Goal: Task Accomplishment & Management: Complete application form

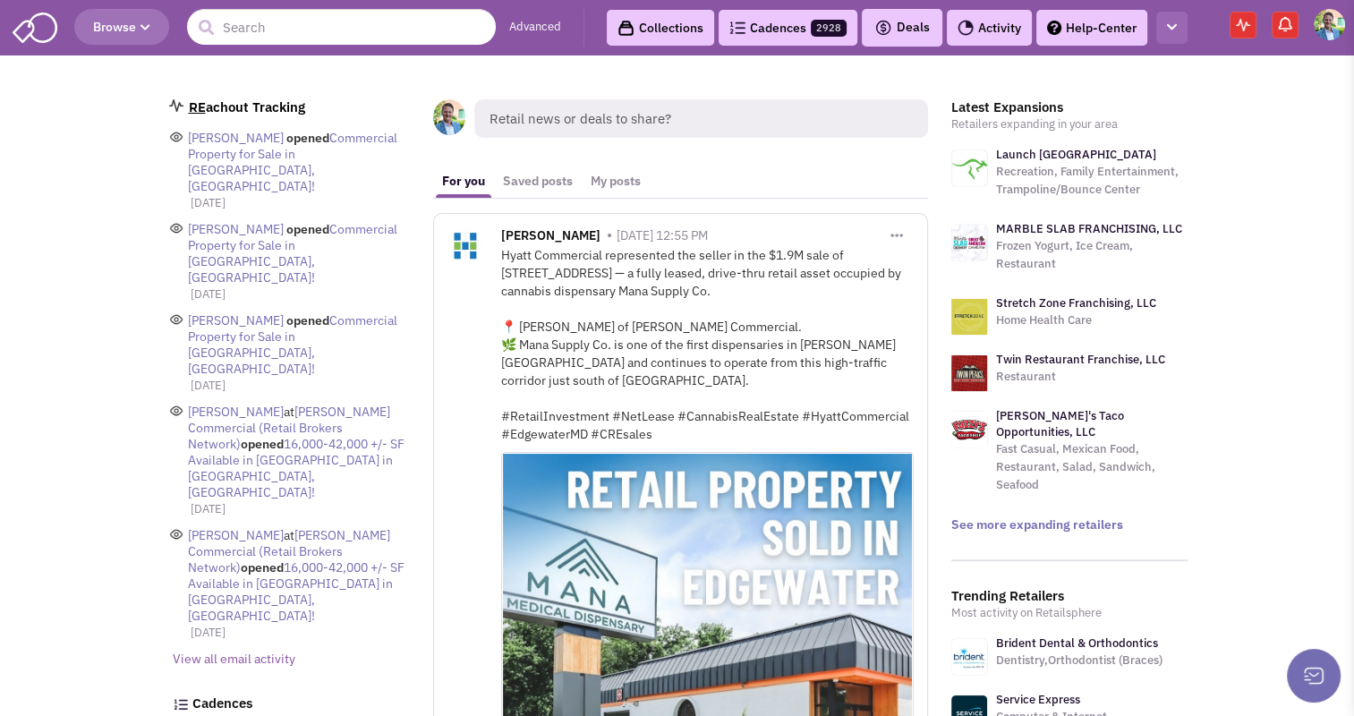
click at [1171, 16] on button "button" at bounding box center [1171, 28] width 31 height 33
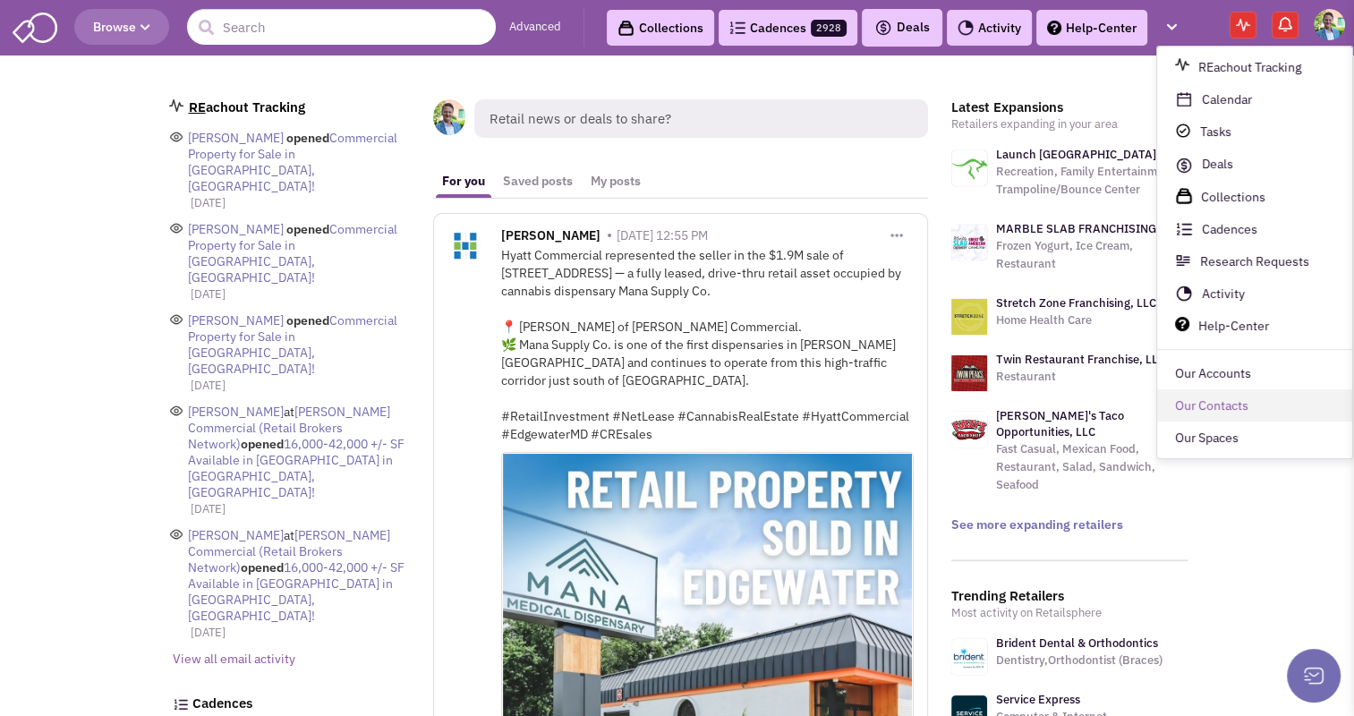
click at [1223, 416] on link "Our Contacts" at bounding box center [1254, 406] width 195 height 32
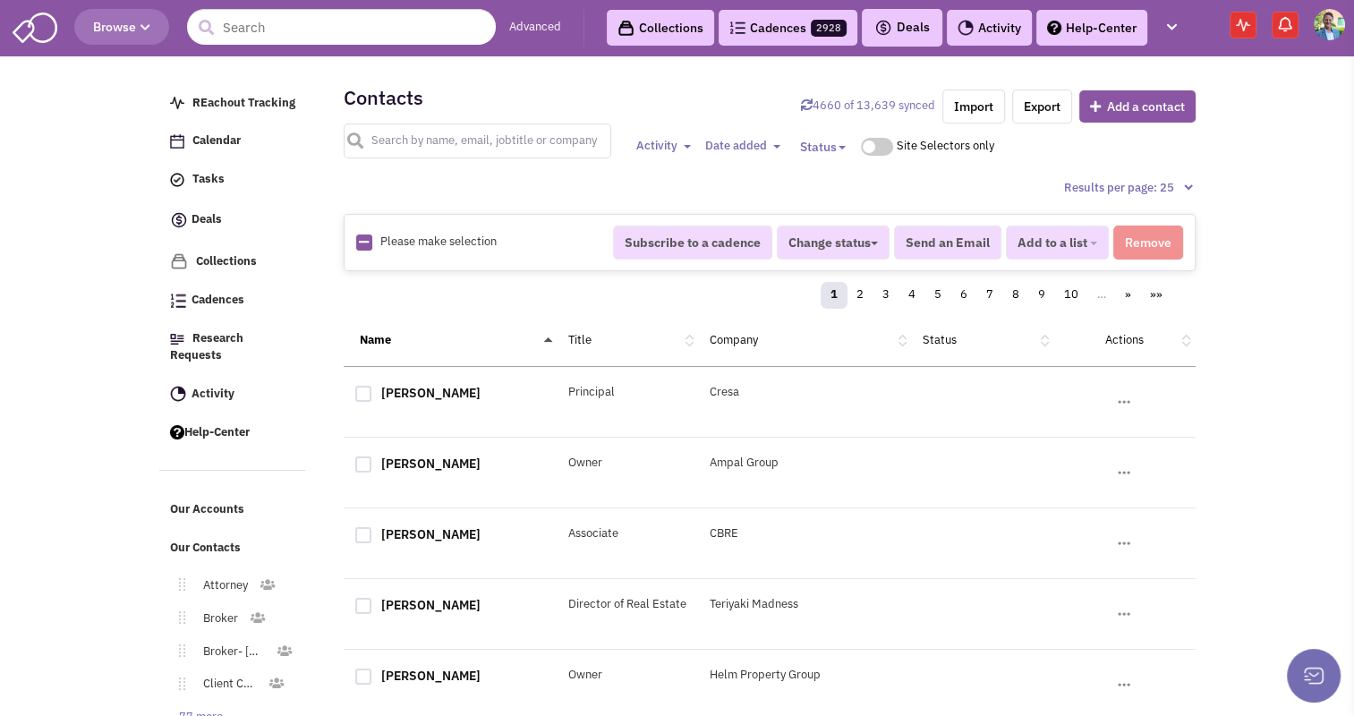
click at [505, 147] on input "text" at bounding box center [478, 141] width 268 height 35
type input "h"
type input "c"
type input "[PERSON_NAME]"
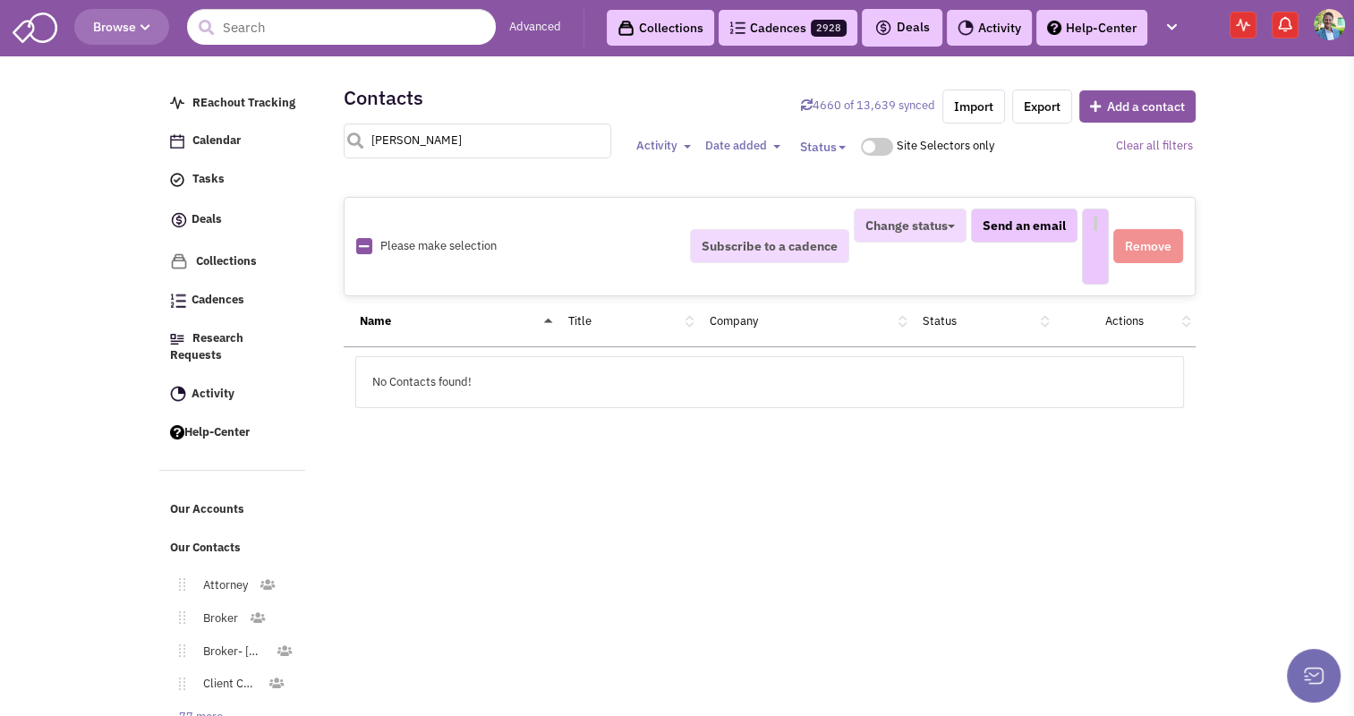
select select
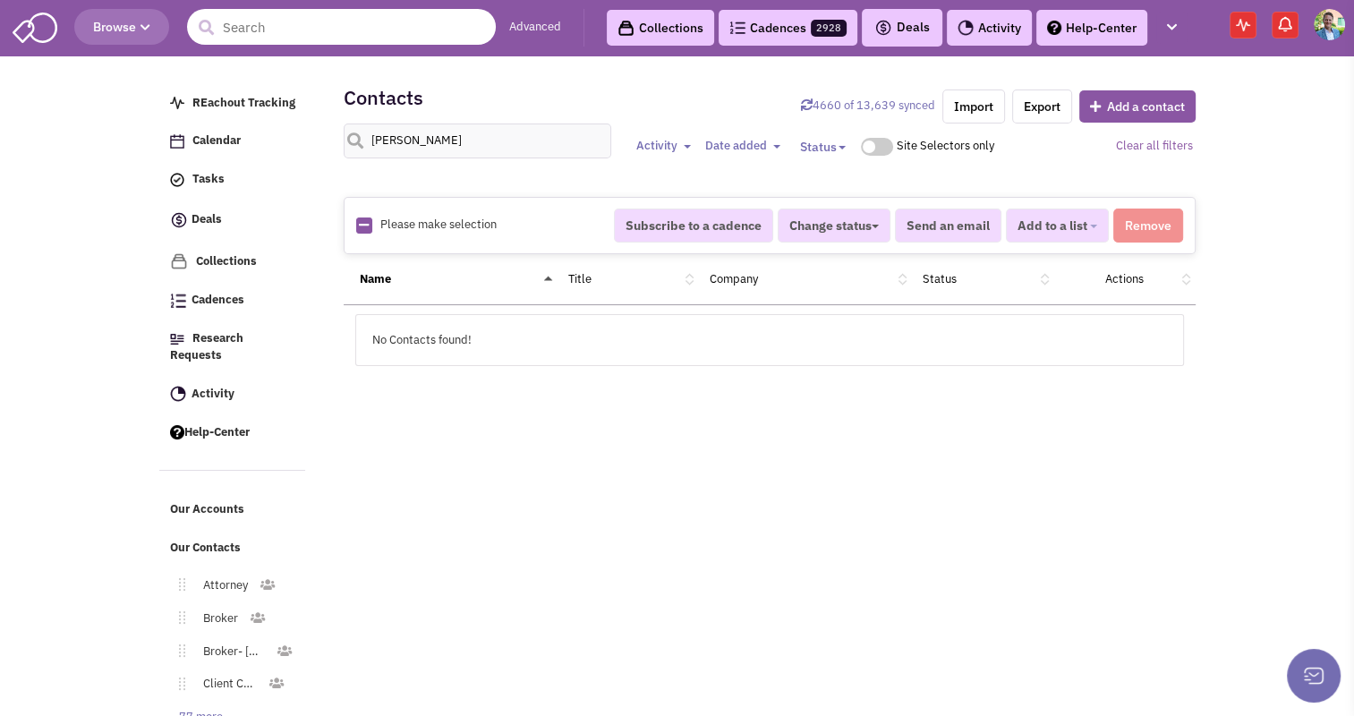
click at [258, 32] on input "text" at bounding box center [341, 27] width 309 height 36
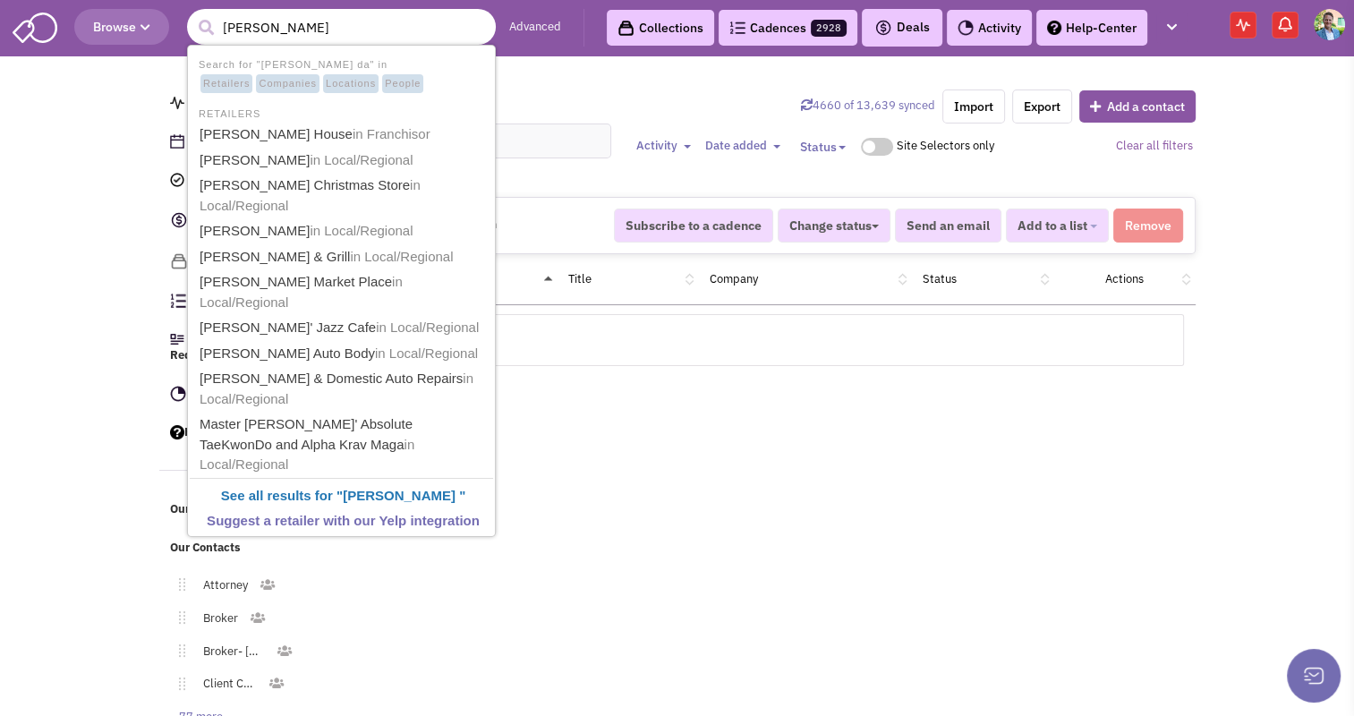
type input "chris daiss"
click at [192, 14] on button "submit" at bounding box center [205, 27] width 27 height 27
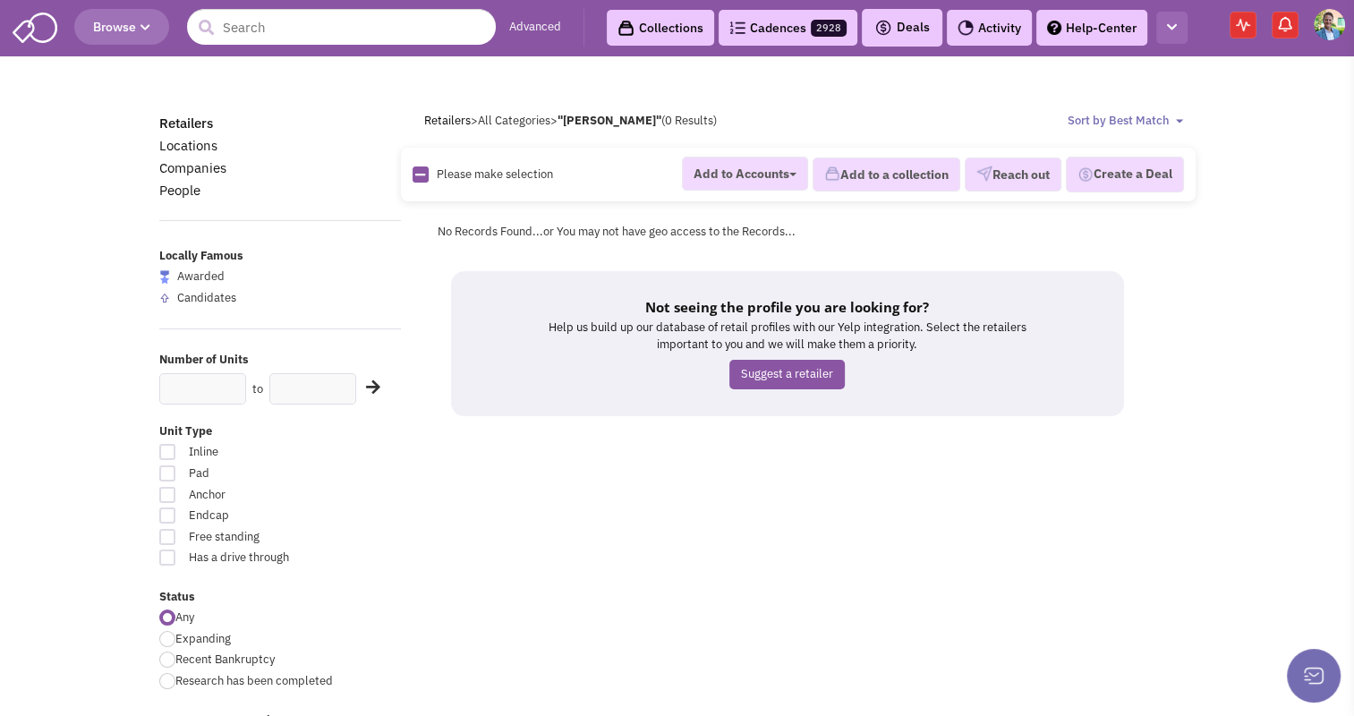
click at [1181, 15] on button "button" at bounding box center [1171, 28] width 31 height 33
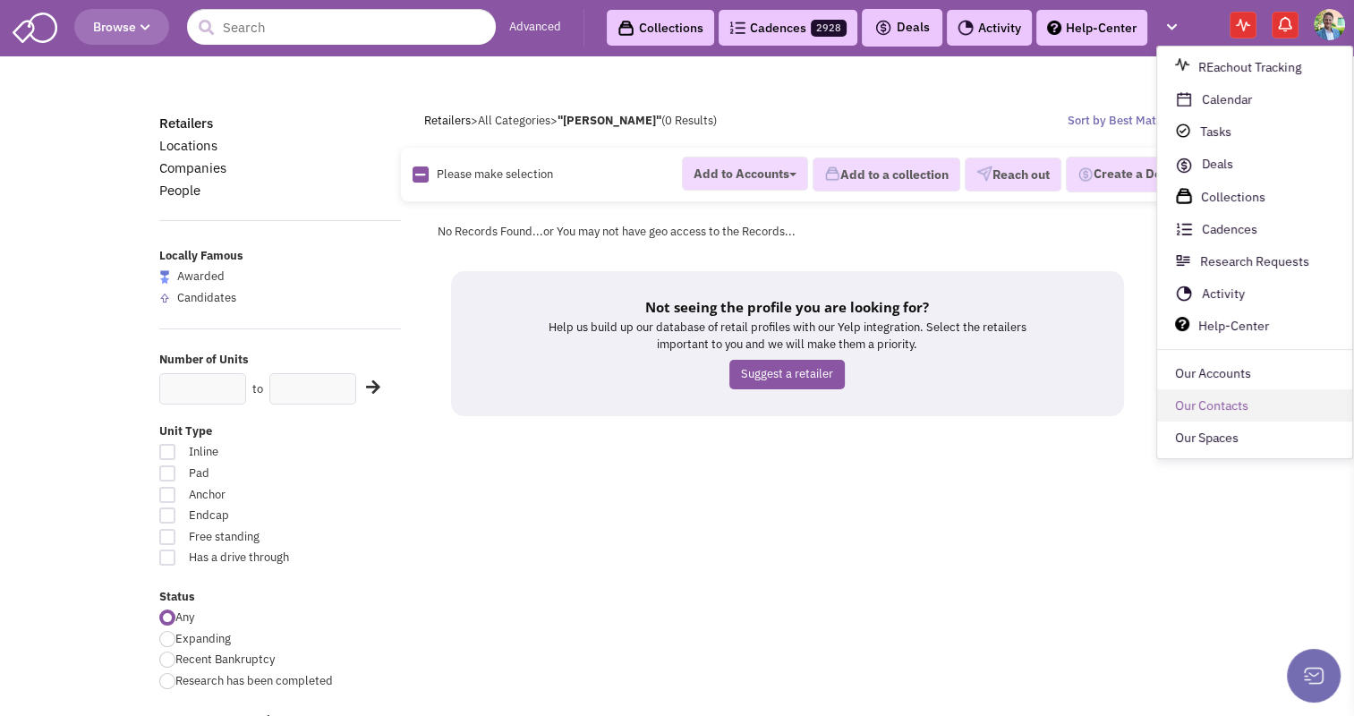
click at [1204, 397] on link "Our Contacts" at bounding box center [1254, 406] width 195 height 32
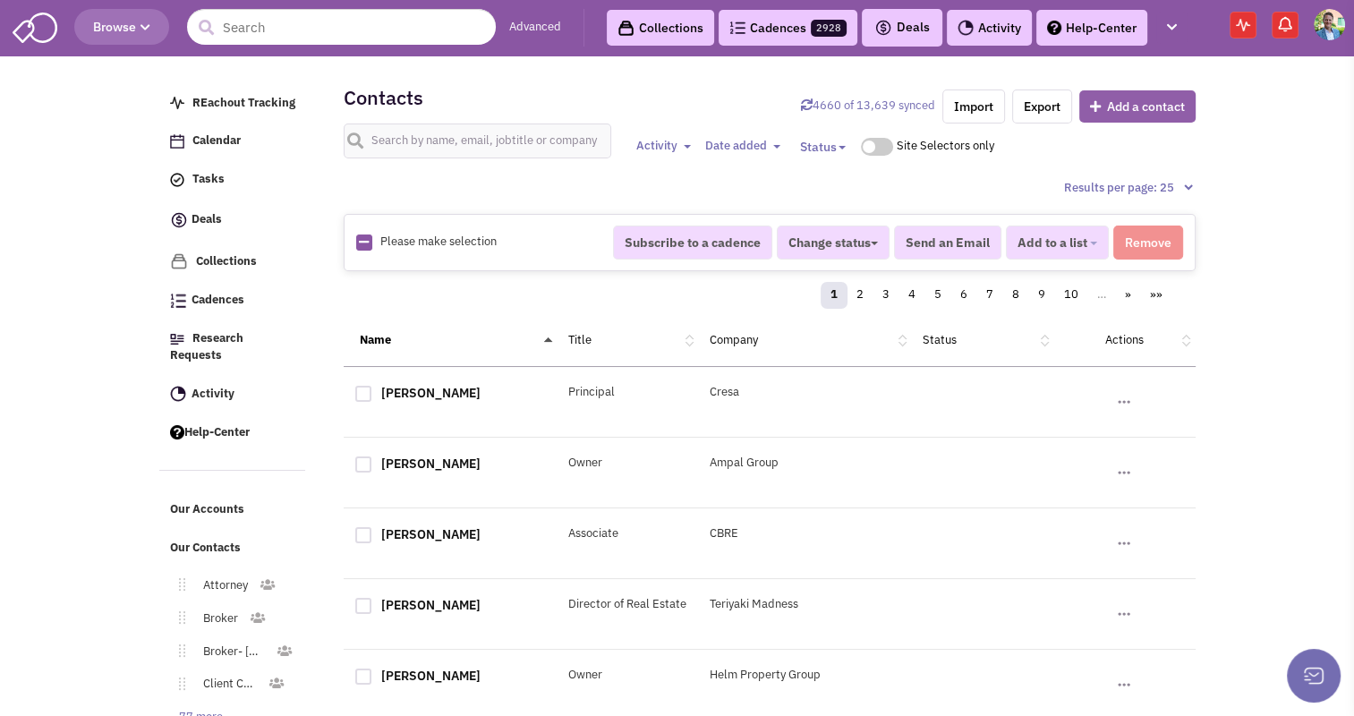
click at [1096, 112] on button "Add a contact" at bounding box center [1137, 106] width 116 height 32
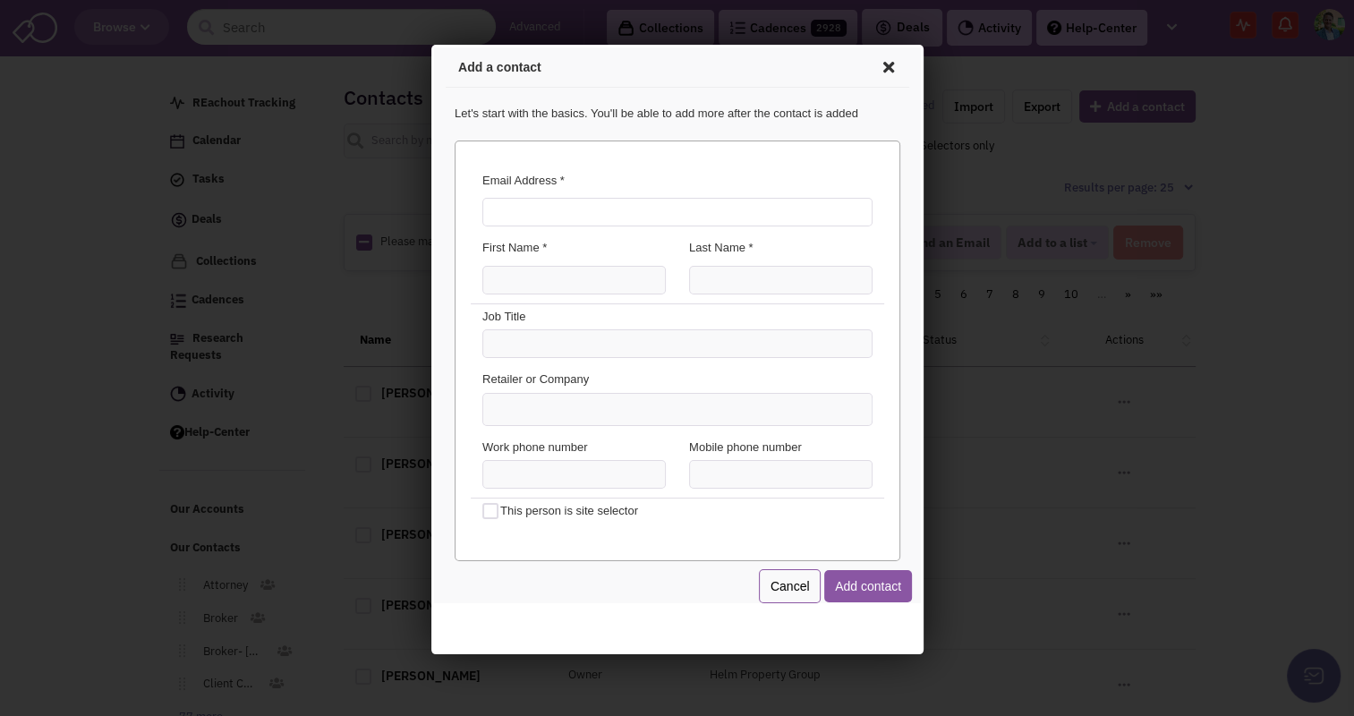
click at [640, 201] on input "Email Address *" at bounding box center [674, 209] width 390 height 29
type input "[EMAIL_ADDRESS][DOMAIN_NAME]"
type input "[PERSON_NAME]"
type input "VP, Real Estate & Construction"
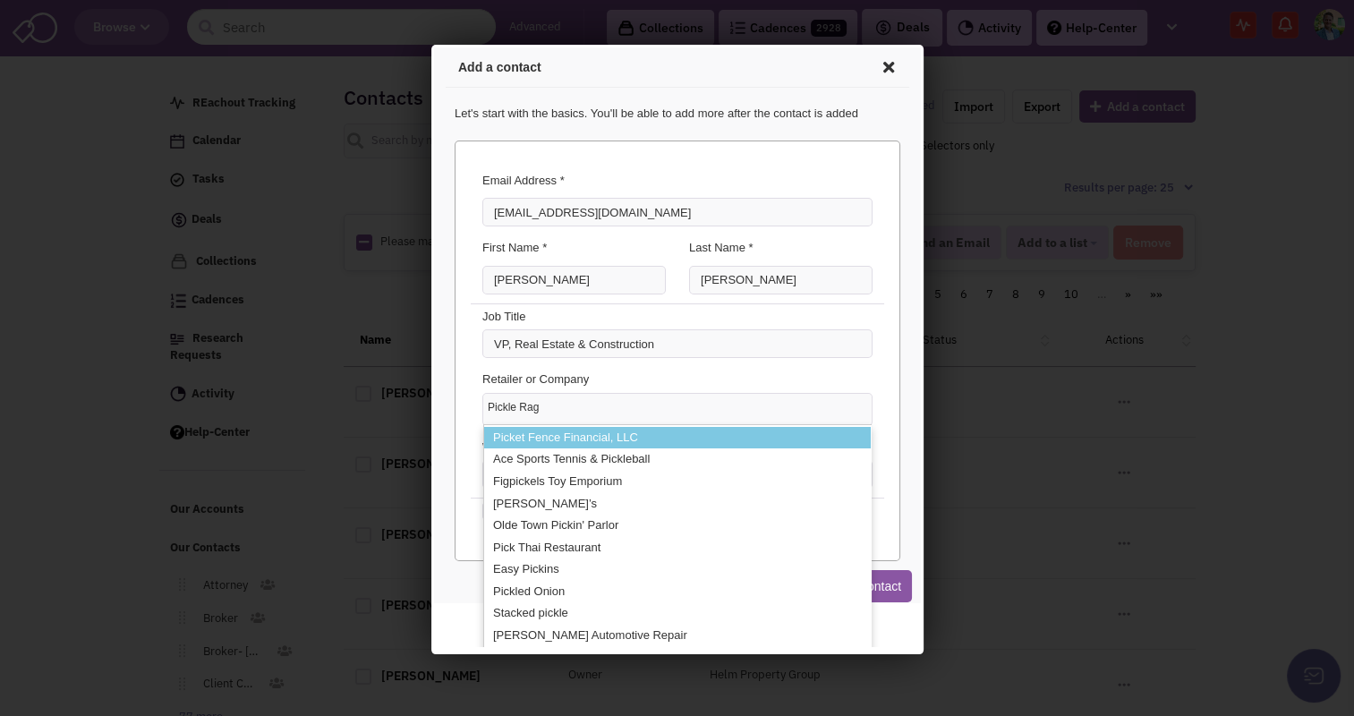
type input "Pickle Rage"
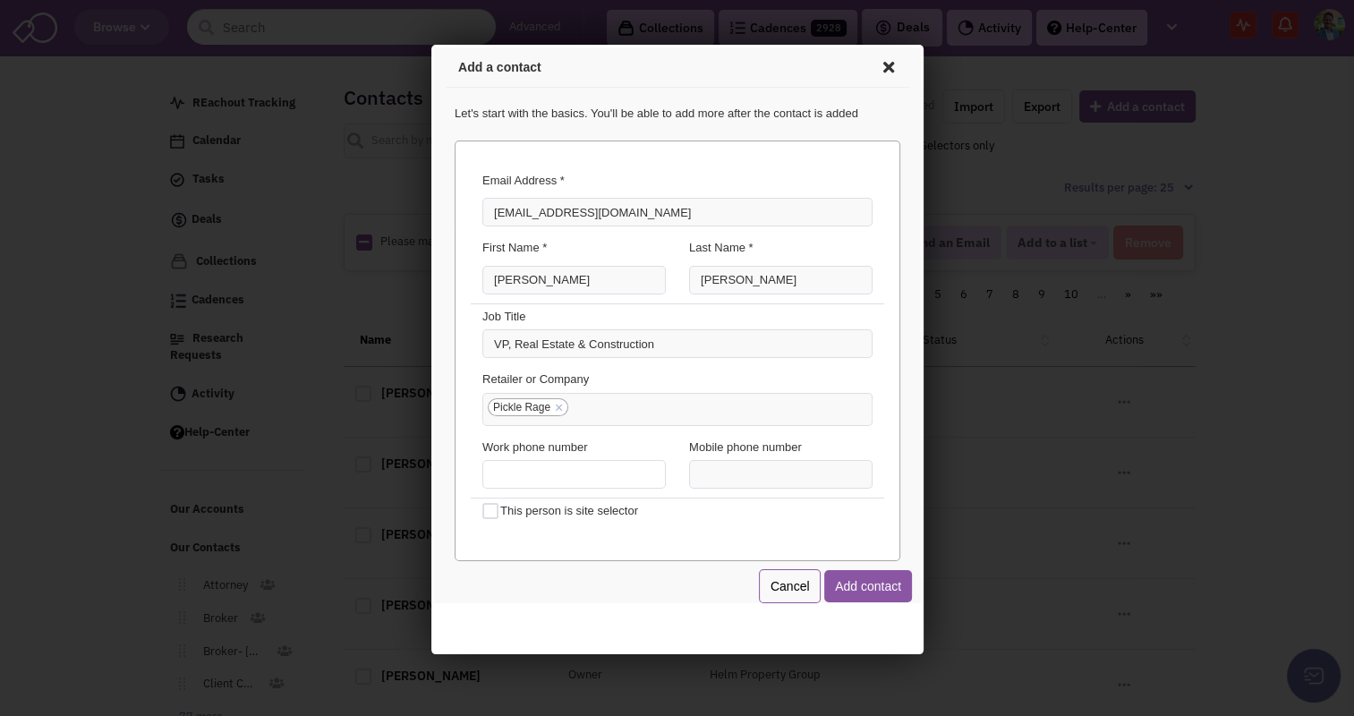
type input "(___) ___-____"
type input "[PHONE_NUMBER]"
click at [870, 584] on button "Add contact" at bounding box center [865, 583] width 88 height 32
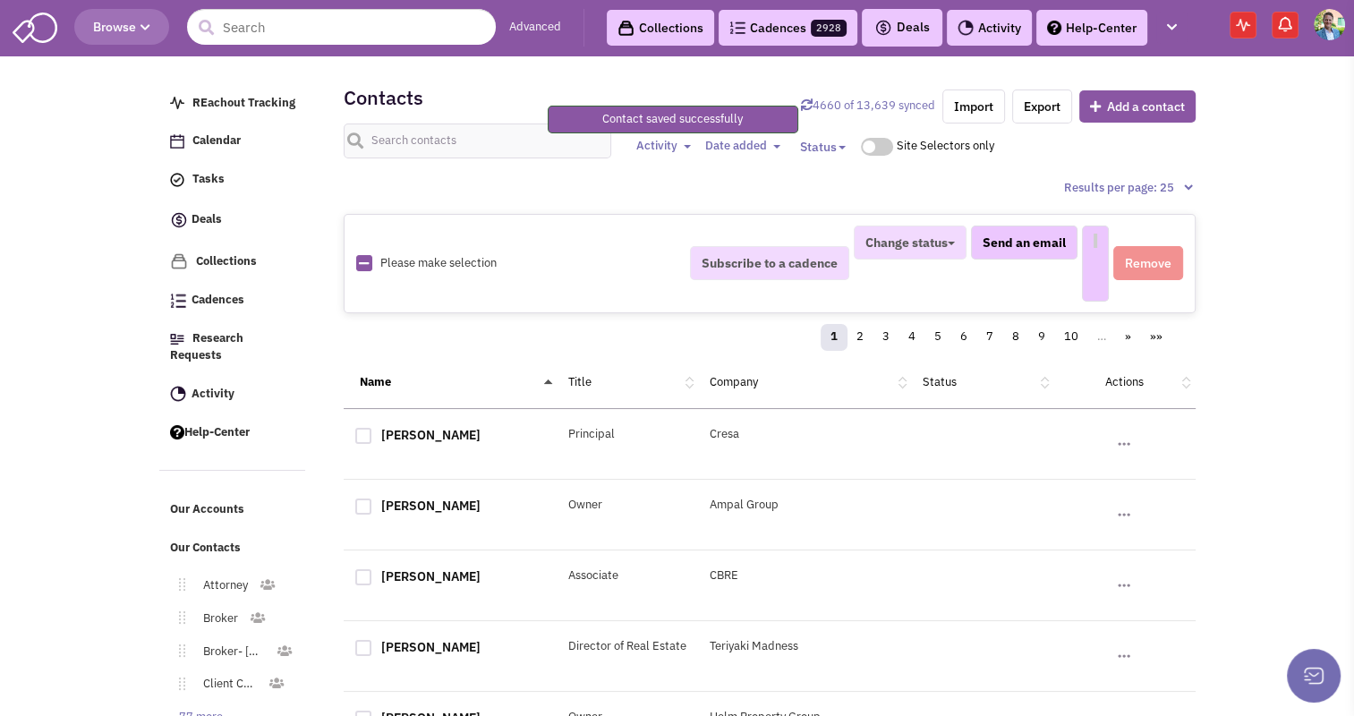
select select
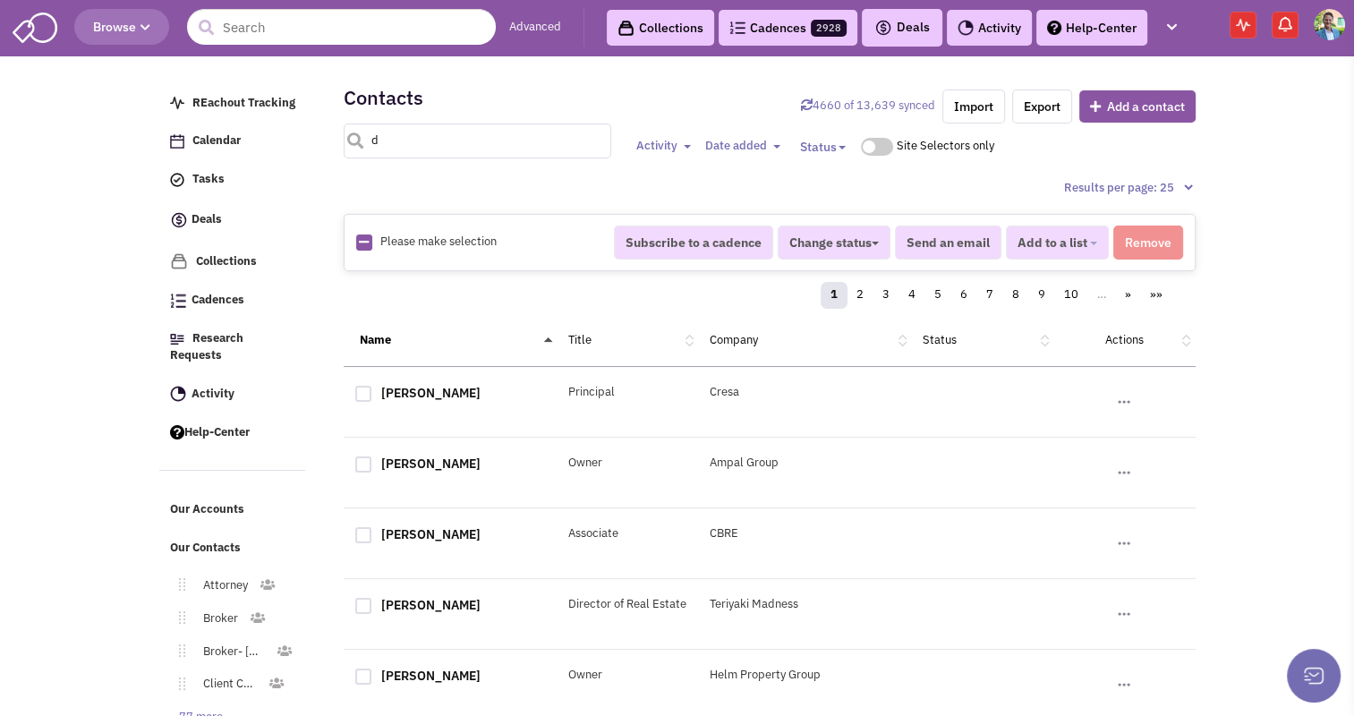
click at [502, 147] on input "d" at bounding box center [478, 141] width 268 height 35
type input "[PERSON_NAME]"
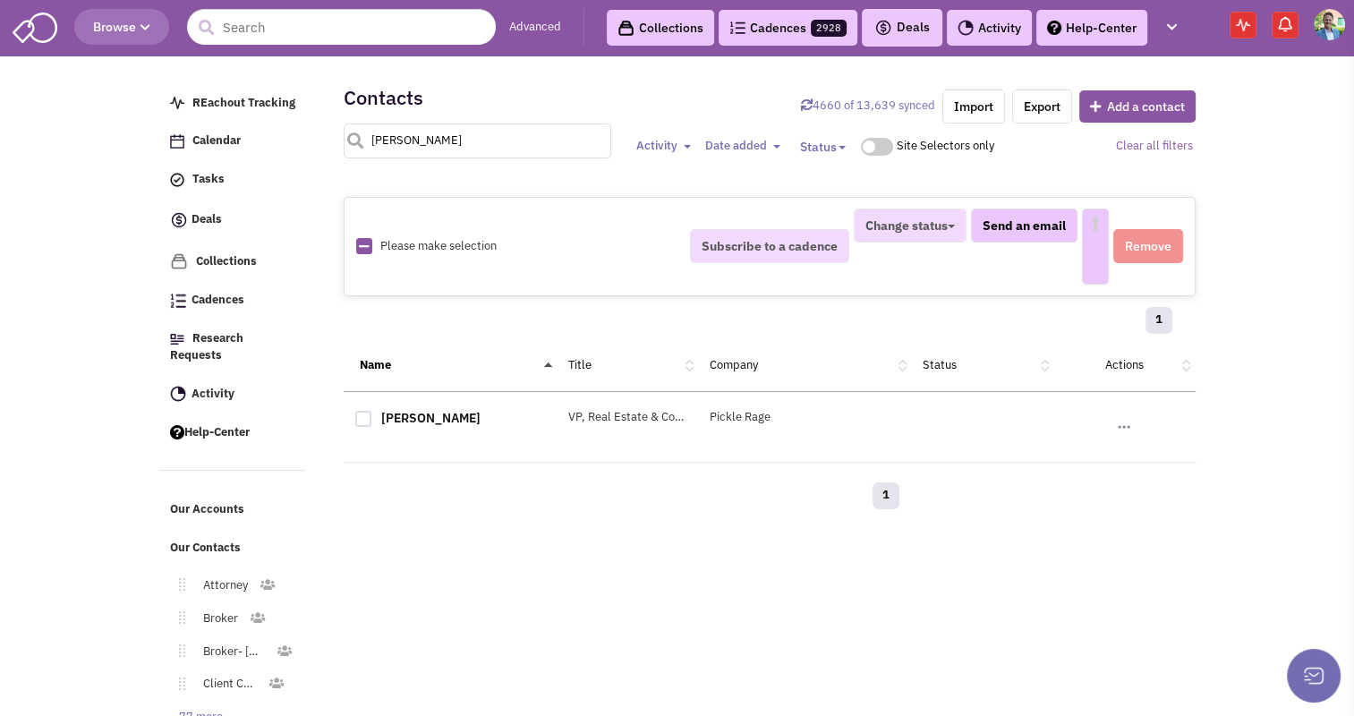
select select
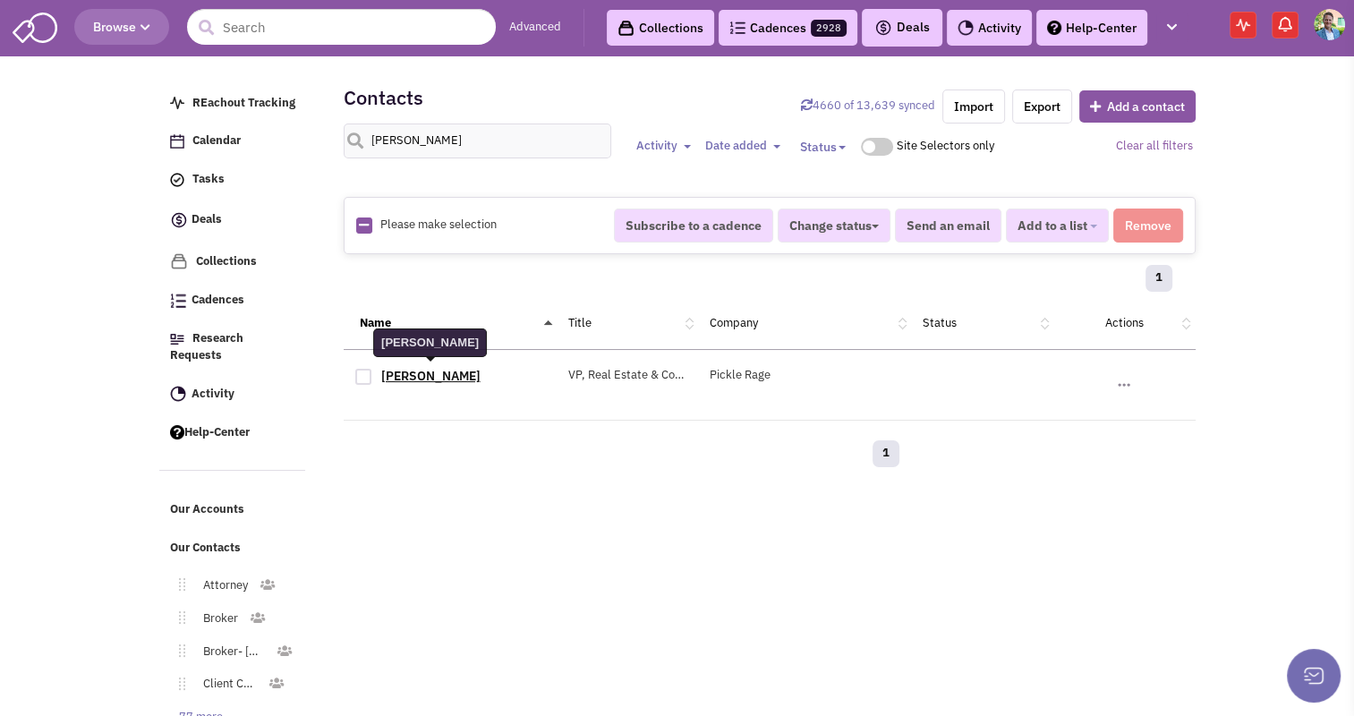
click at [407, 379] on link "[PERSON_NAME]" at bounding box center [430, 376] width 99 height 16
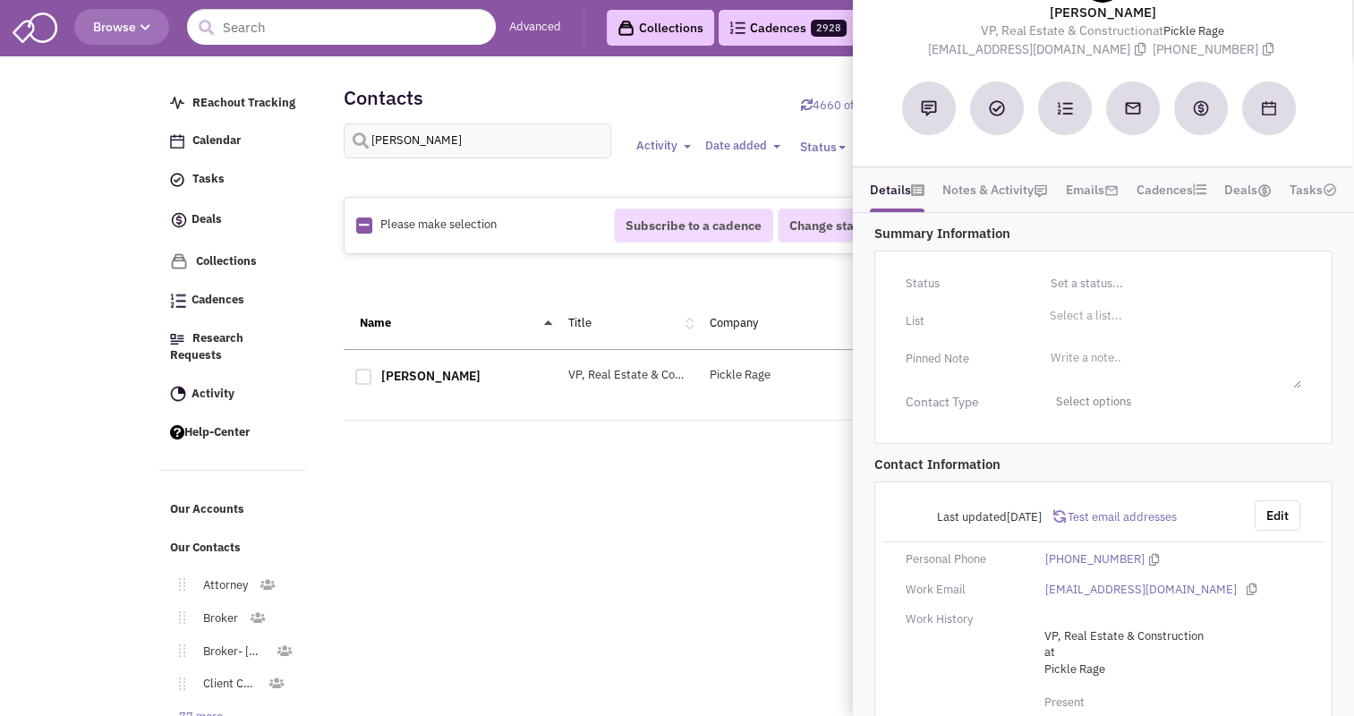
scroll to position [81, 0]
click at [1291, 511] on button "Edit" at bounding box center [1278, 513] width 46 height 30
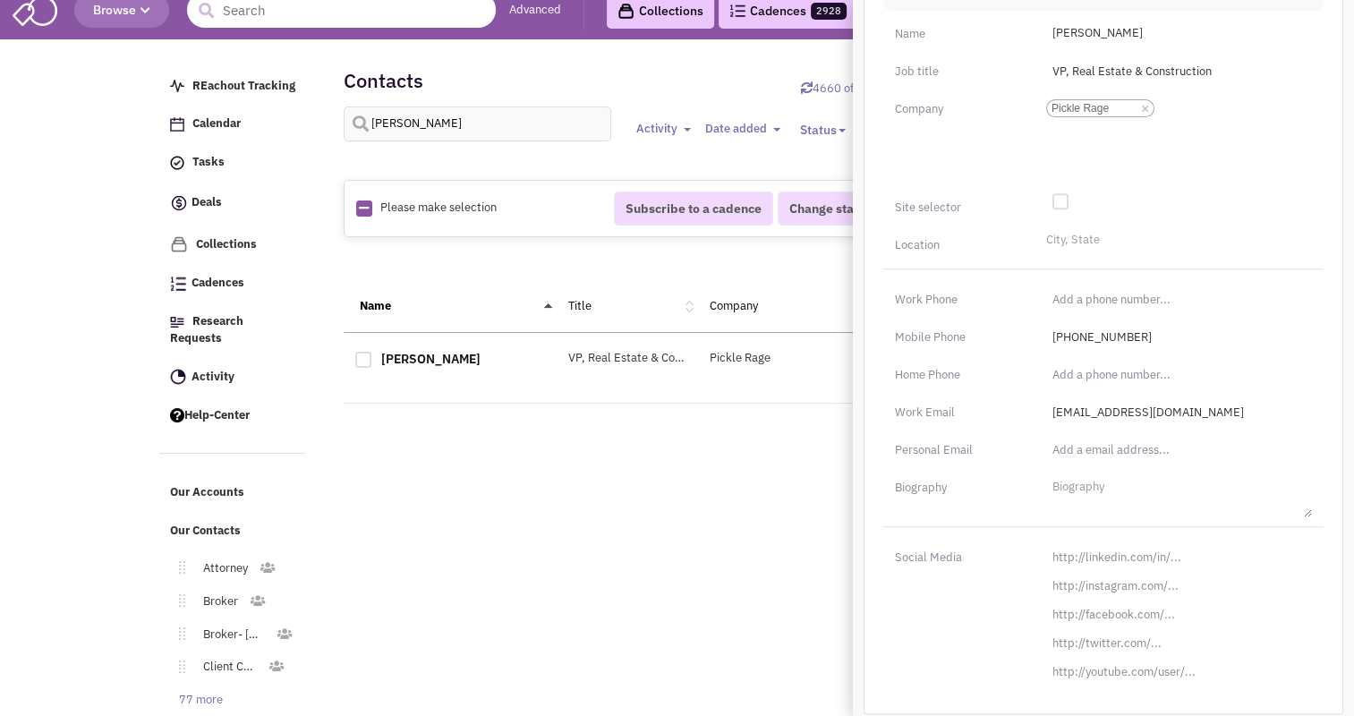
scroll to position [18, 0]
click at [1140, 566] on input "[URL][DOMAIN_NAME]" at bounding box center [1177, 557] width 270 height 29
paste input "s://[DOMAIN_NAME][URL][PERSON_NAME]"
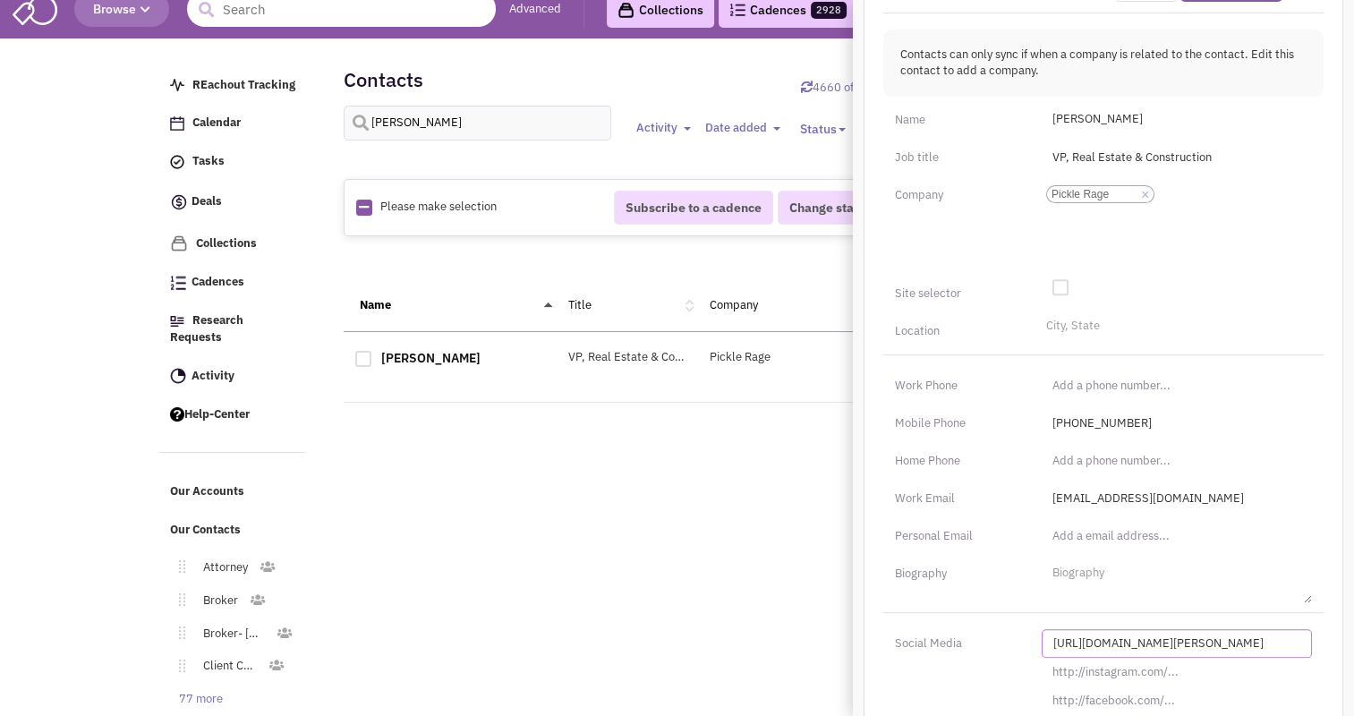
scroll to position [601, 0]
type input "[URL][DOMAIN_NAME][PERSON_NAME]"
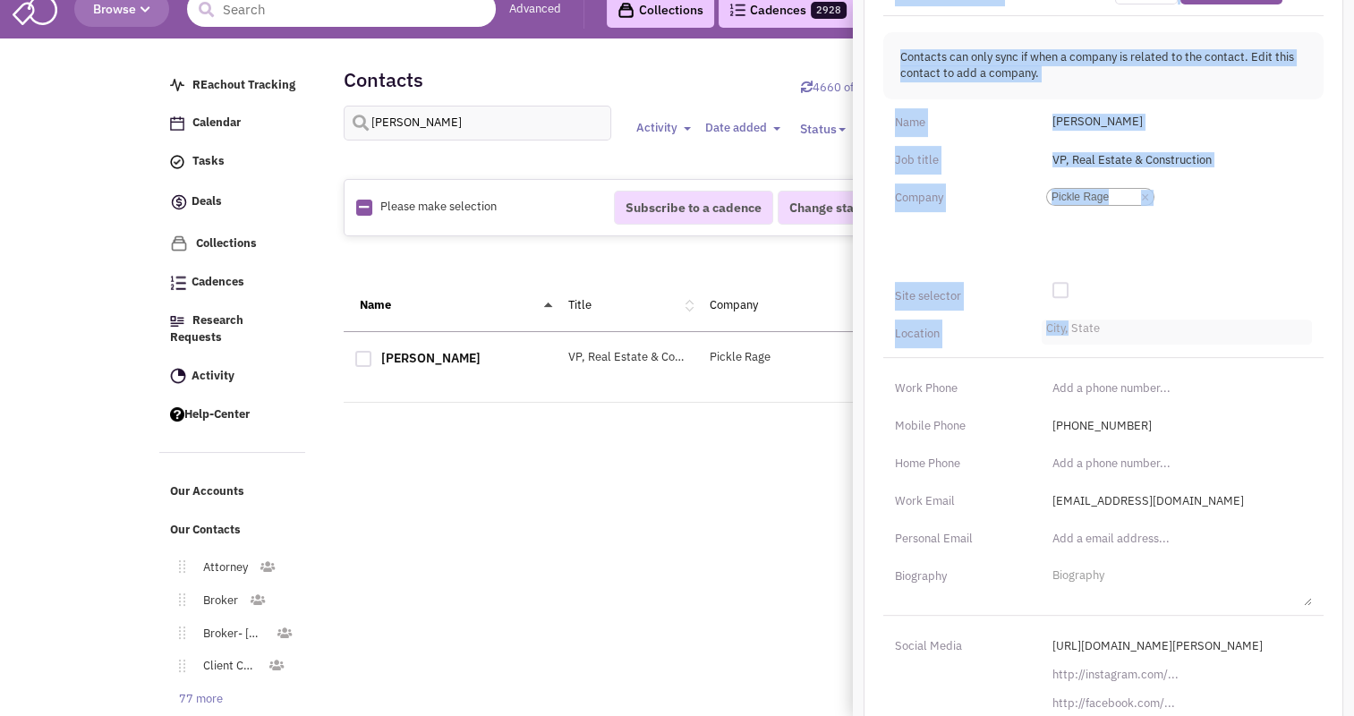
drag, startPoint x: 1078, startPoint y: 314, endPoint x: 1069, endPoint y: 323, distance: 12.7
click at [1069, 323] on div "Last updated [DATE] Cancel Save Changes Contacts can only sync if when a compan…" at bounding box center [1104, 377] width 480 height 849
click at [1069, 323] on li "City, State" at bounding box center [1071, 326] width 58 height 13
click at [0, 0] on select "City, State" at bounding box center [0, 0] width 0 height 0
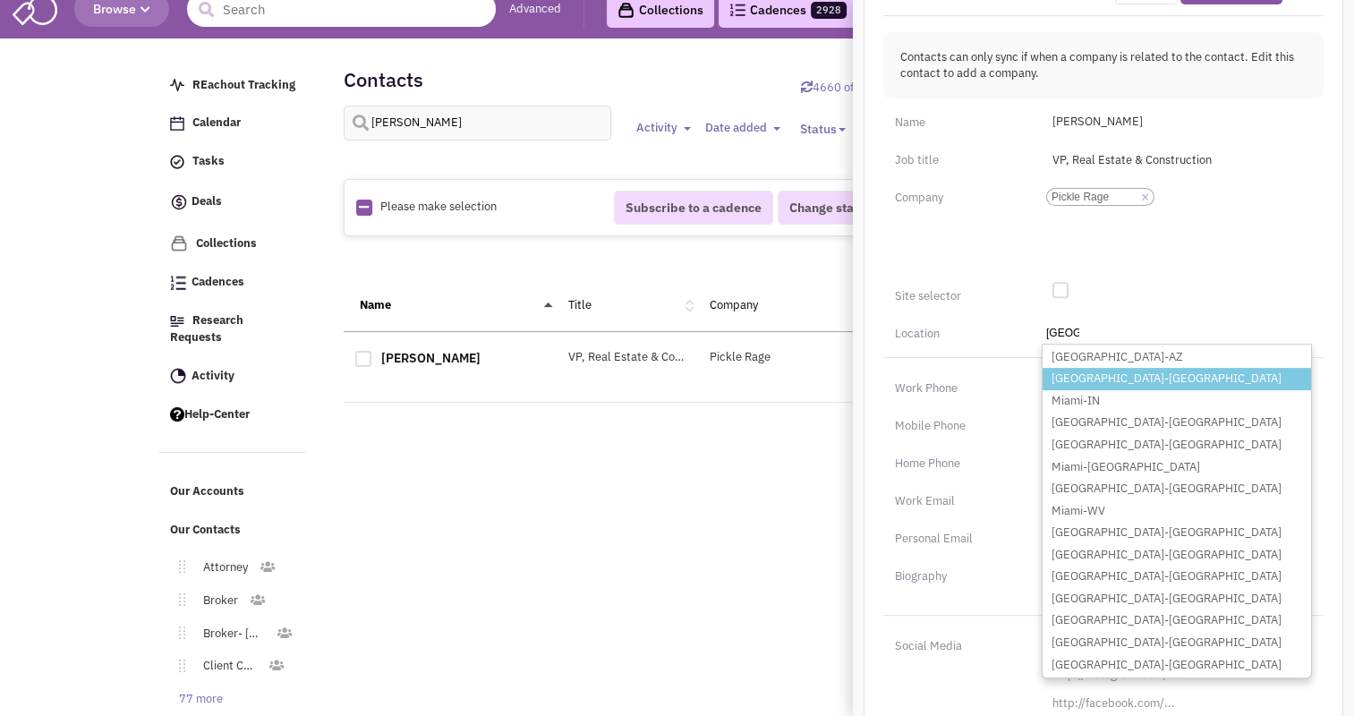
type input "[GEOGRAPHIC_DATA]"
click at [1070, 368] on li "[GEOGRAPHIC_DATA]-[GEOGRAPHIC_DATA]" at bounding box center [1177, 379] width 268 height 22
click at [0, 0] on select "City, State [GEOGRAPHIC_DATA] [GEOGRAPHIC_DATA]-[GEOGRAPHIC_DATA] [GEOGRAPHIC_D…" at bounding box center [0, 0] width 0 height 0
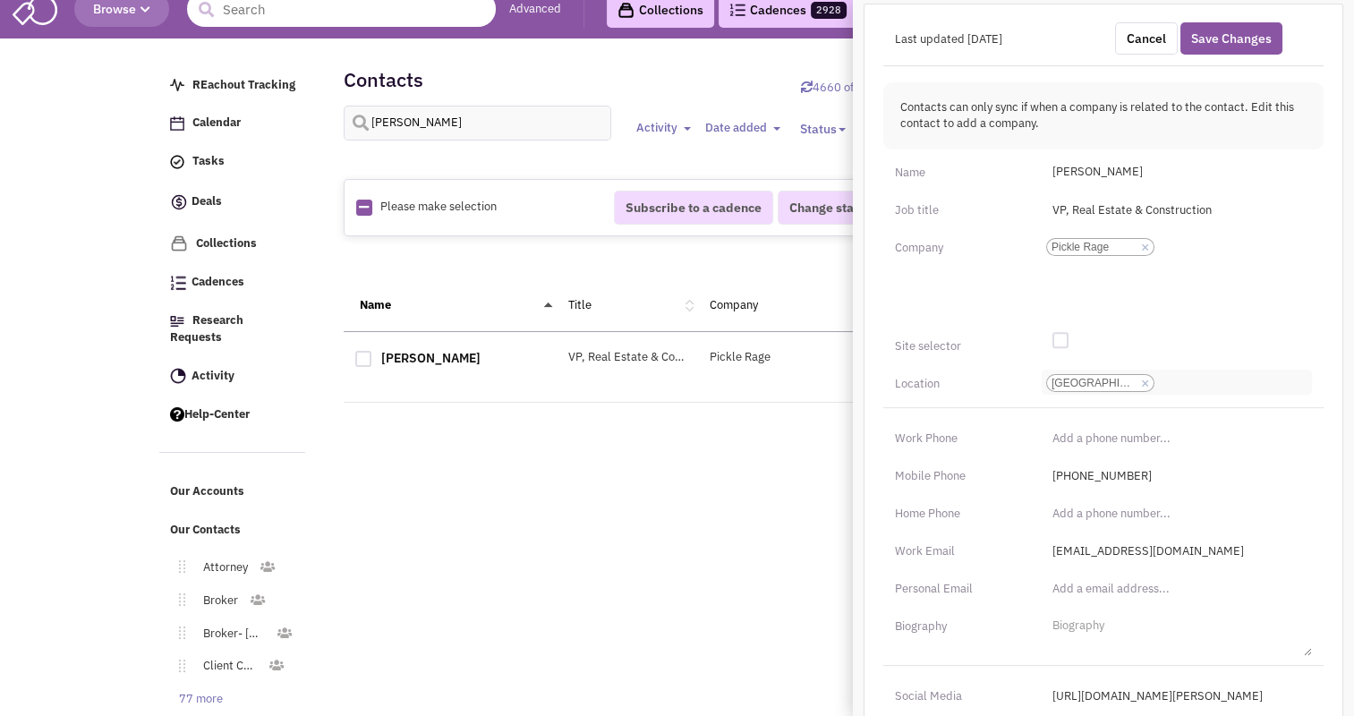
scroll to position [550, 0]
click at [1060, 340] on div at bounding box center [1061, 341] width 16 height 16
click at [1069, 340] on input "checkbox" at bounding box center [1075, 343] width 12 height 12
checkbox input "true"
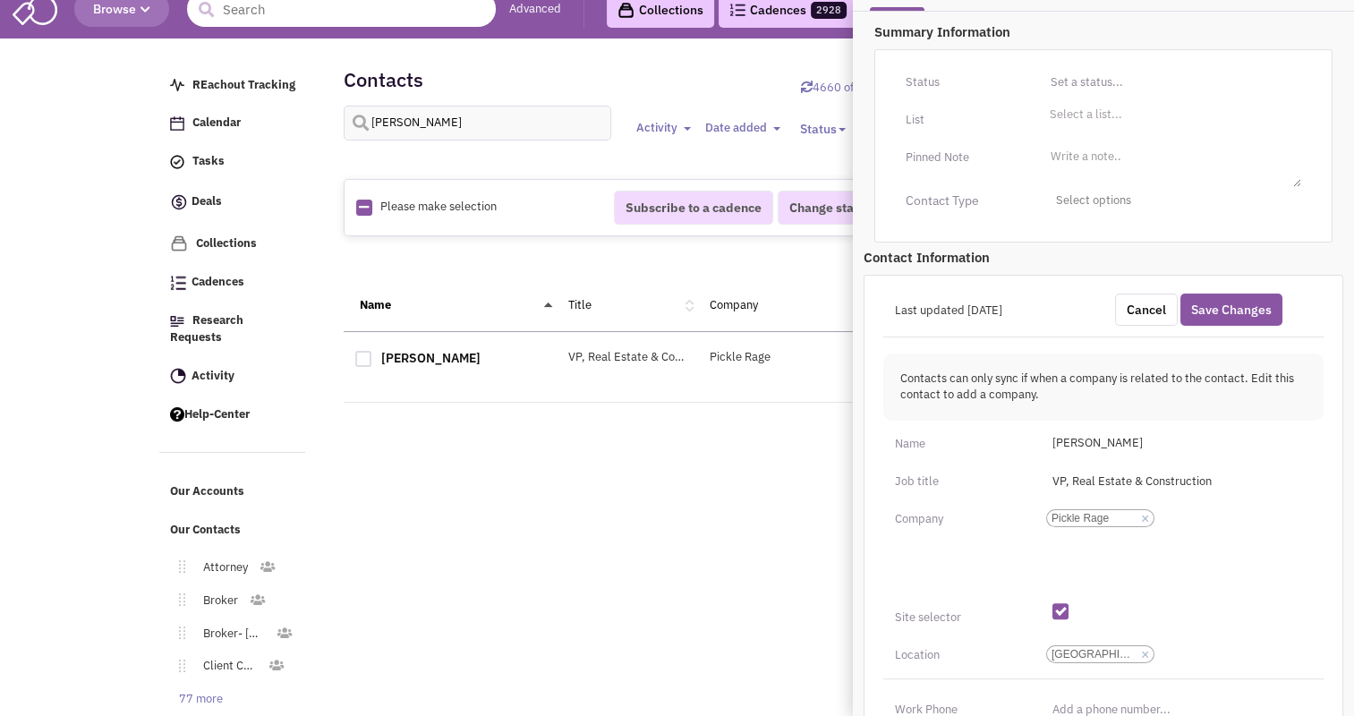
scroll to position [277, 0]
click at [1095, 115] on li "Select a list..." at bounding box center [1083, 113] width 77 height 13
click at [0, 0] on select "Select a list..." at bounding box center [0, 0] width 0 height 0
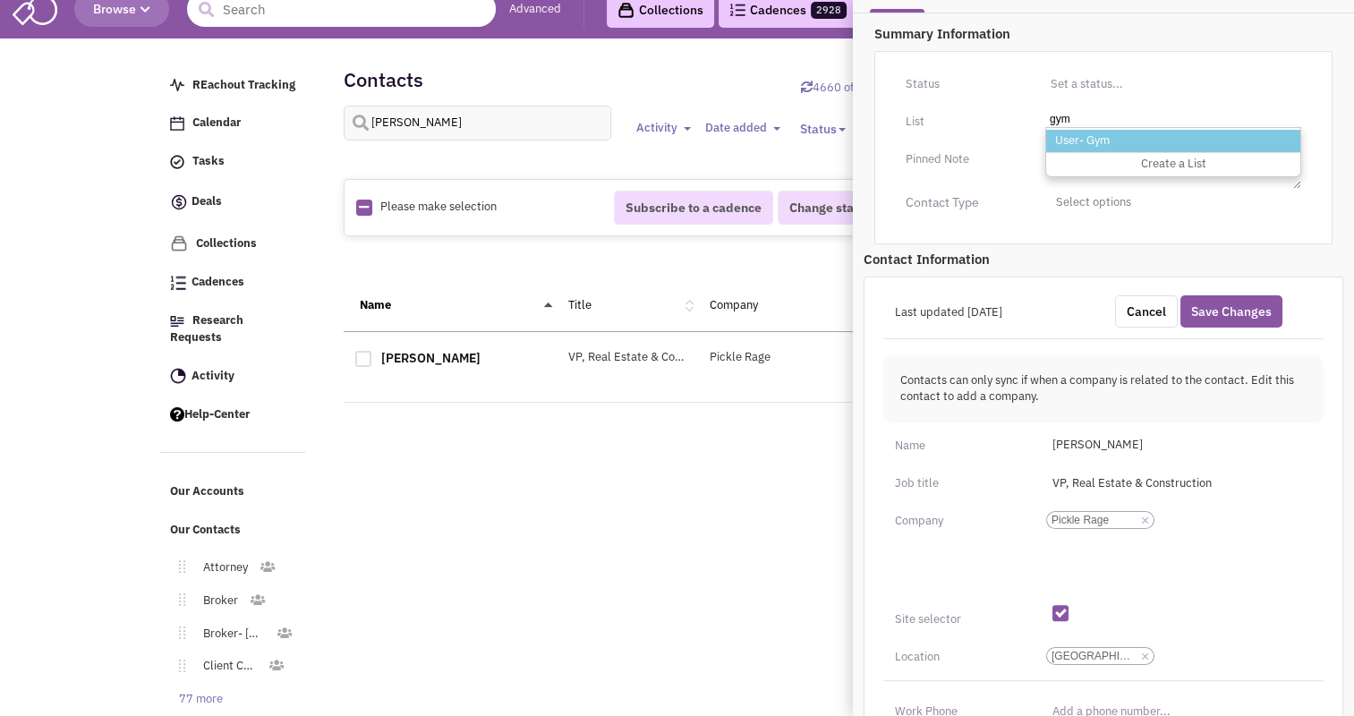
type input "gym"
click at [1092, 136] on li "User- Gym" at bounding box center [1173, 141] width 254 height 22
click at [0, 0] on select "Select a list..." at bounding box center [0, 0] width 0 height 0
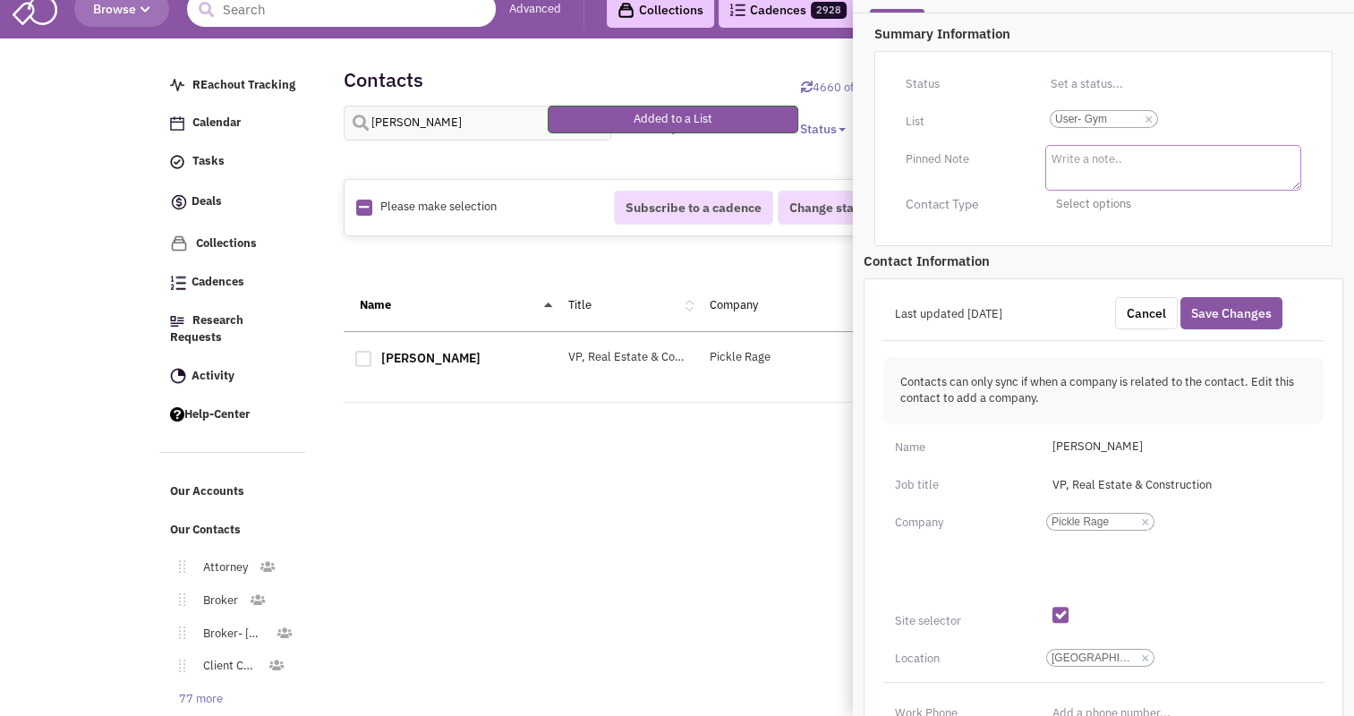
click at [1079, 162] on textarea at bounding box center [1173, 168] width 256 height 46
type textarea "Pickle Ball"
click at [1239, 314] on button "Save Changes" at bounding box center [1231, 311] width 102 height 32
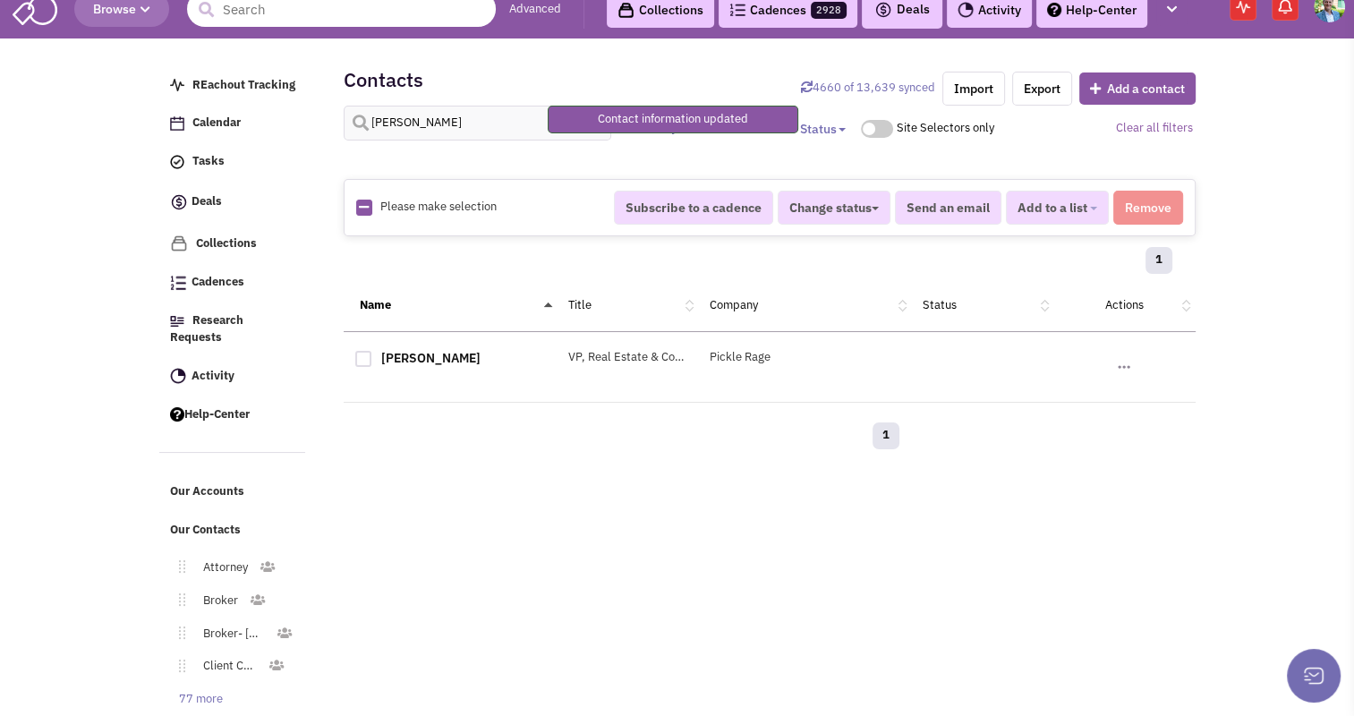
scroll to position [207, 0]
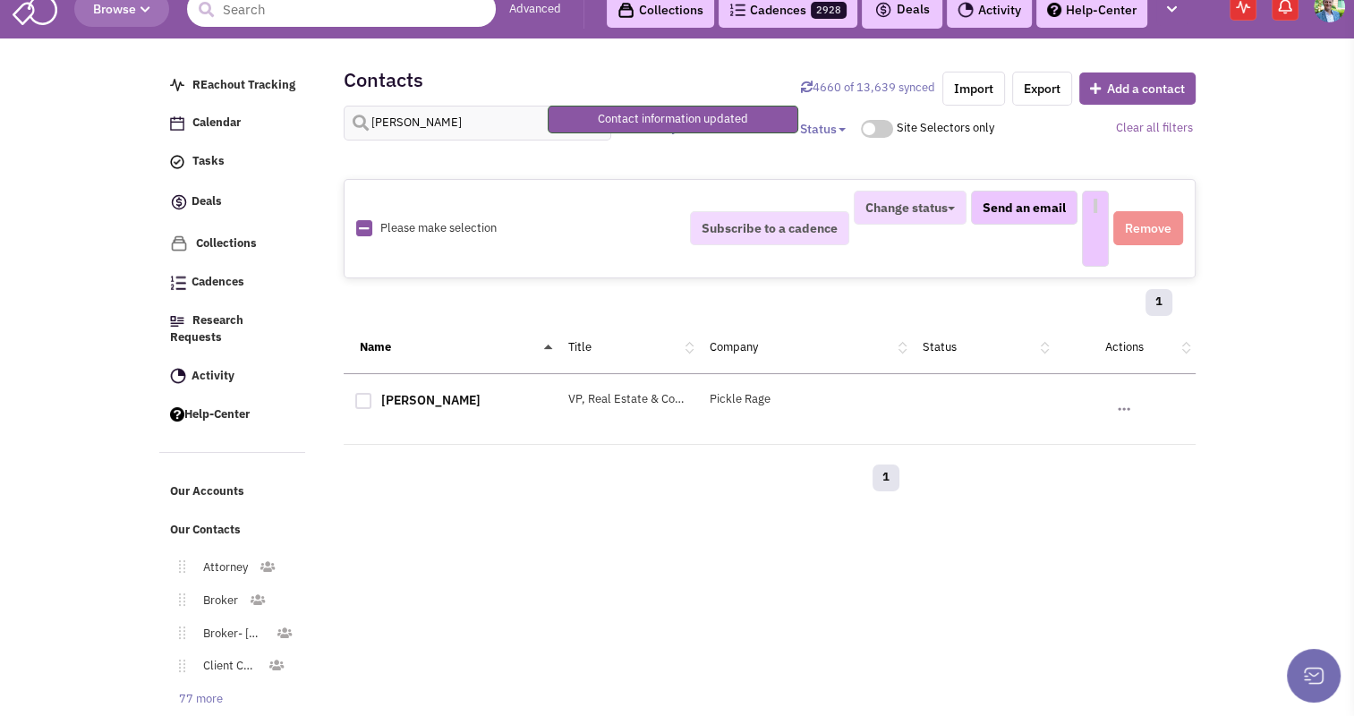
select select
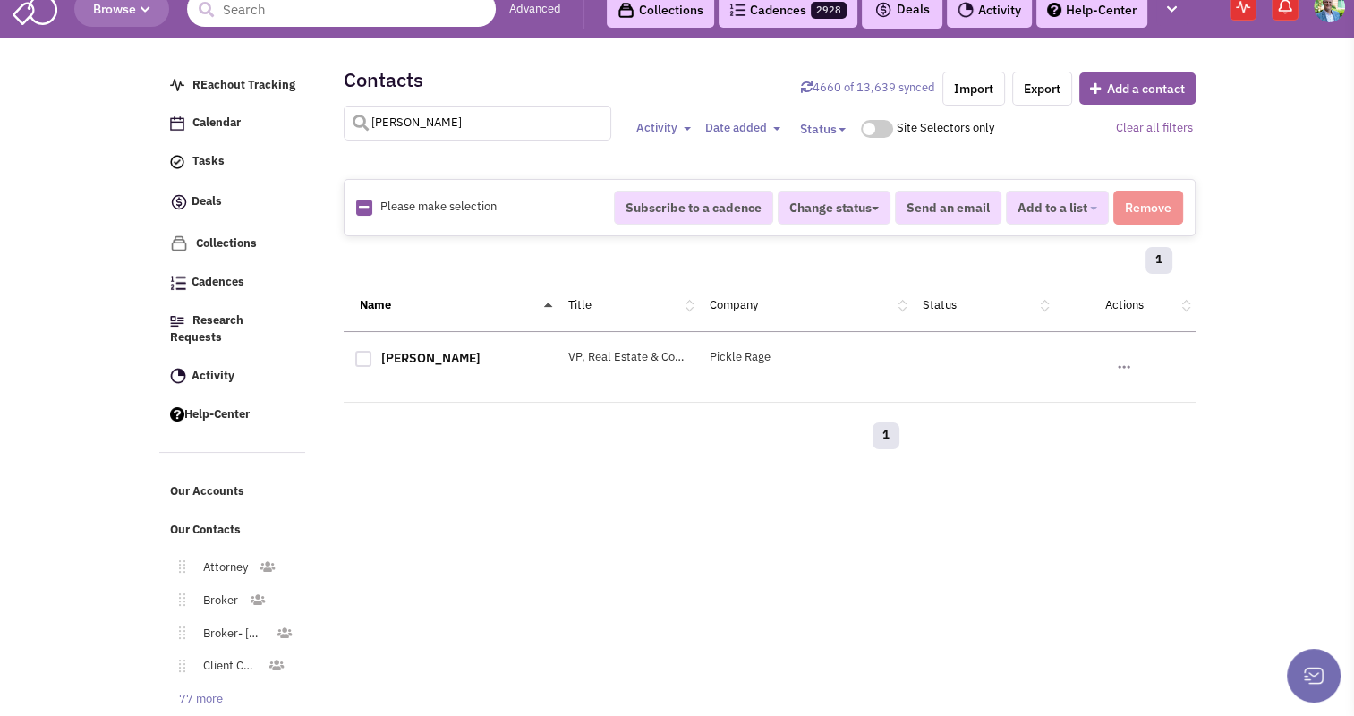
click at [422, 109] on input "[PERSON_NAME]" at bounding box center [478, 123] width 268 height 35
type input "[PERSON_NAME]"
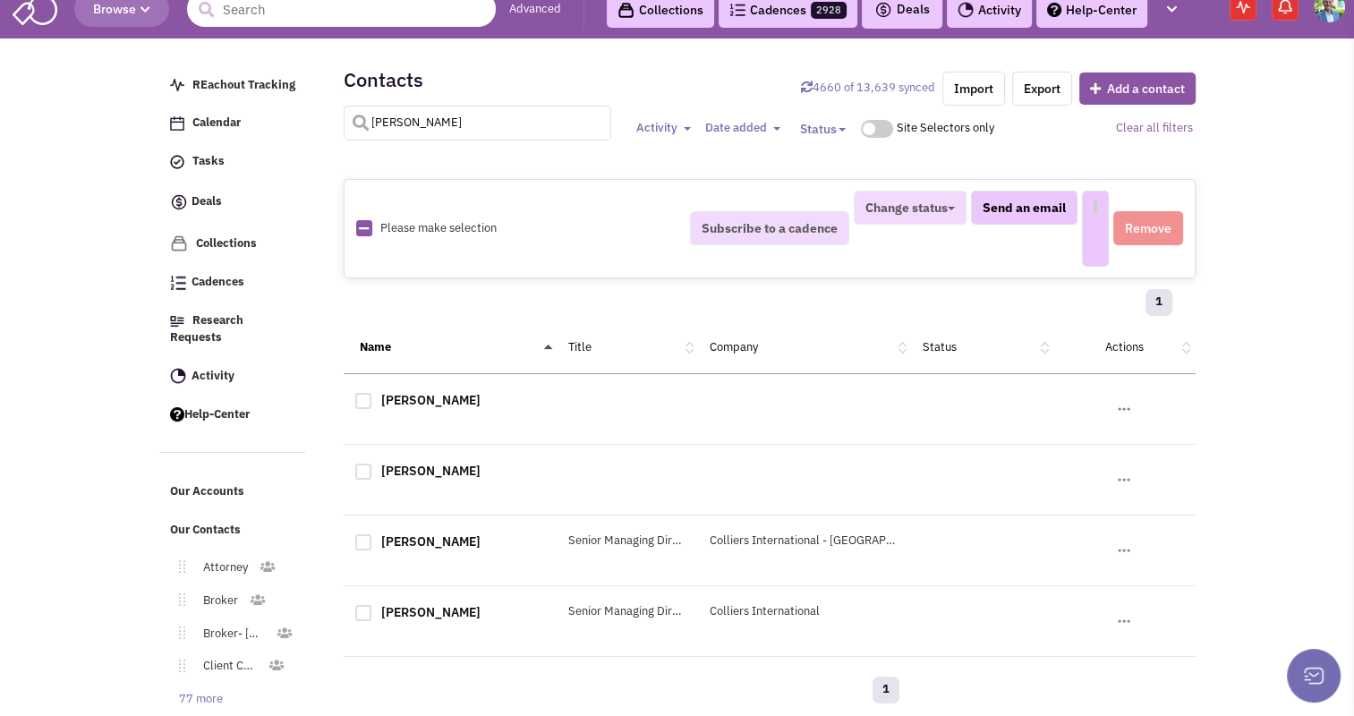
select select
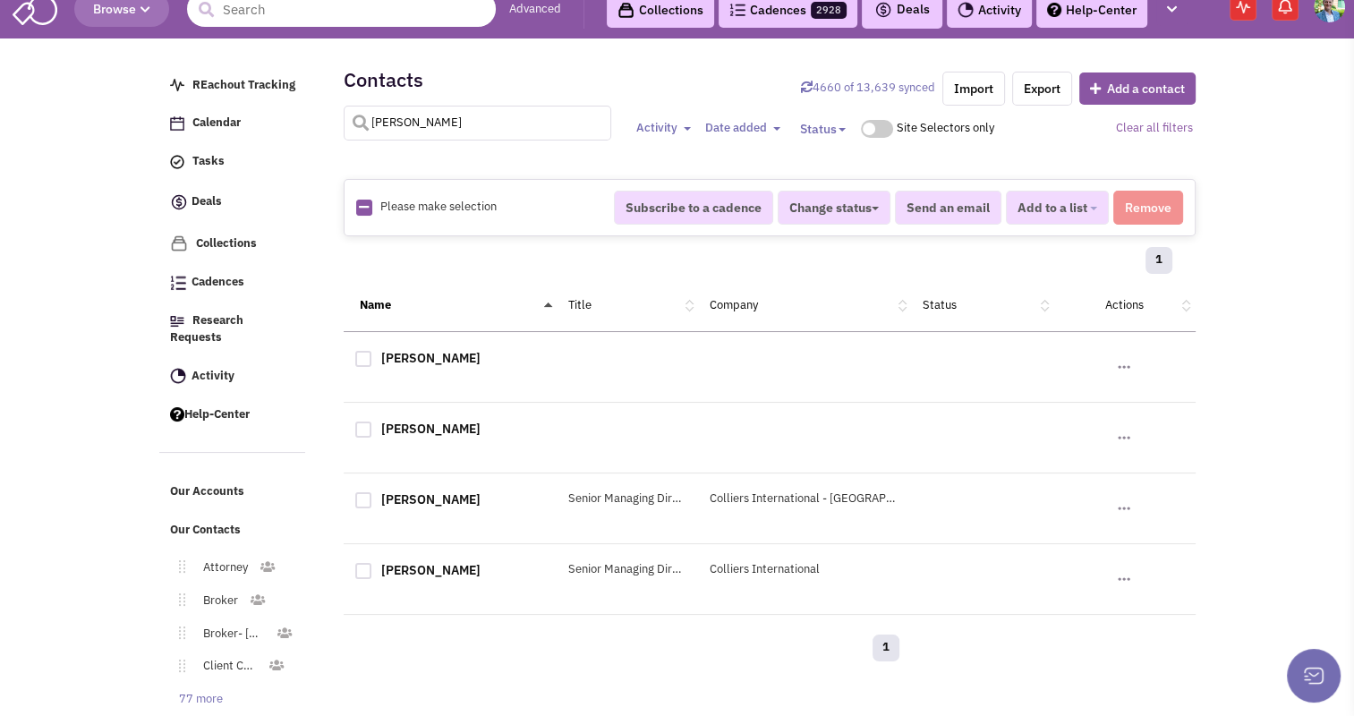
click at [501, 120] on input "[PERSON_NAME]" at bounding box center [478, 123] width 268 height 35
type input "[PERSON_NAME]"
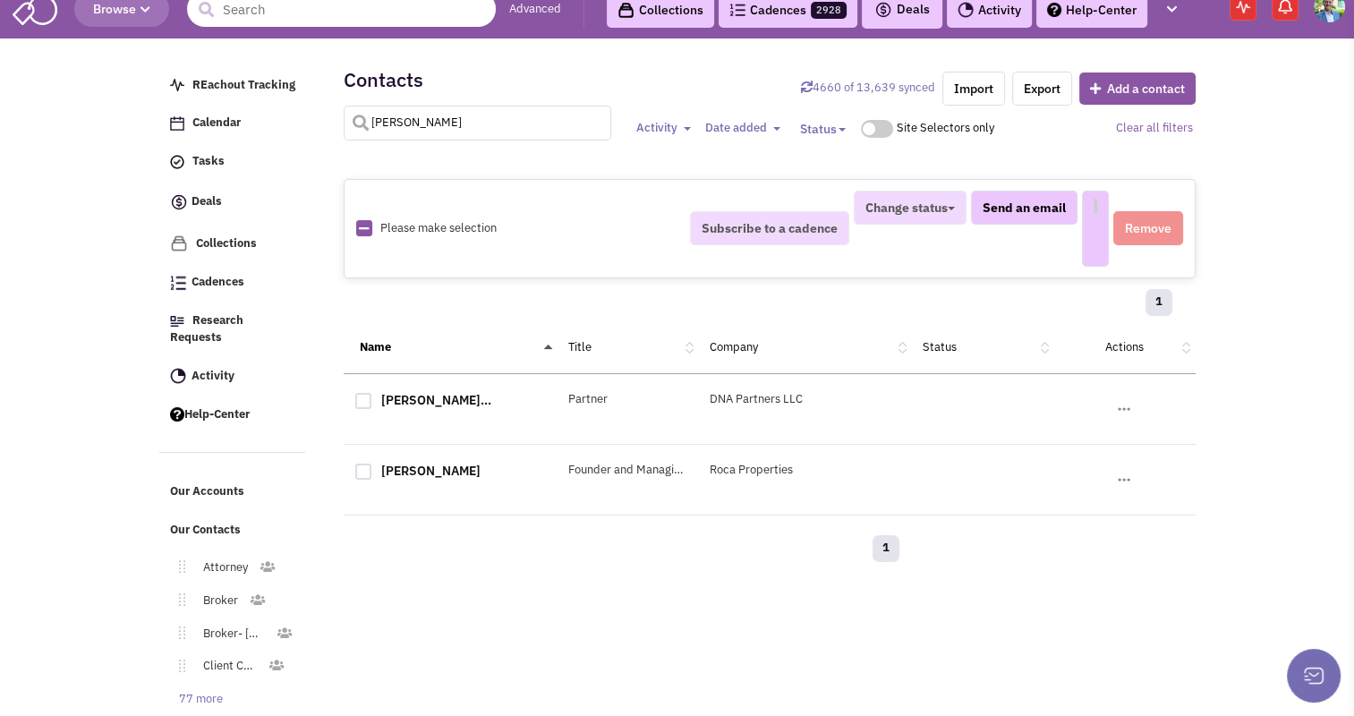
select select
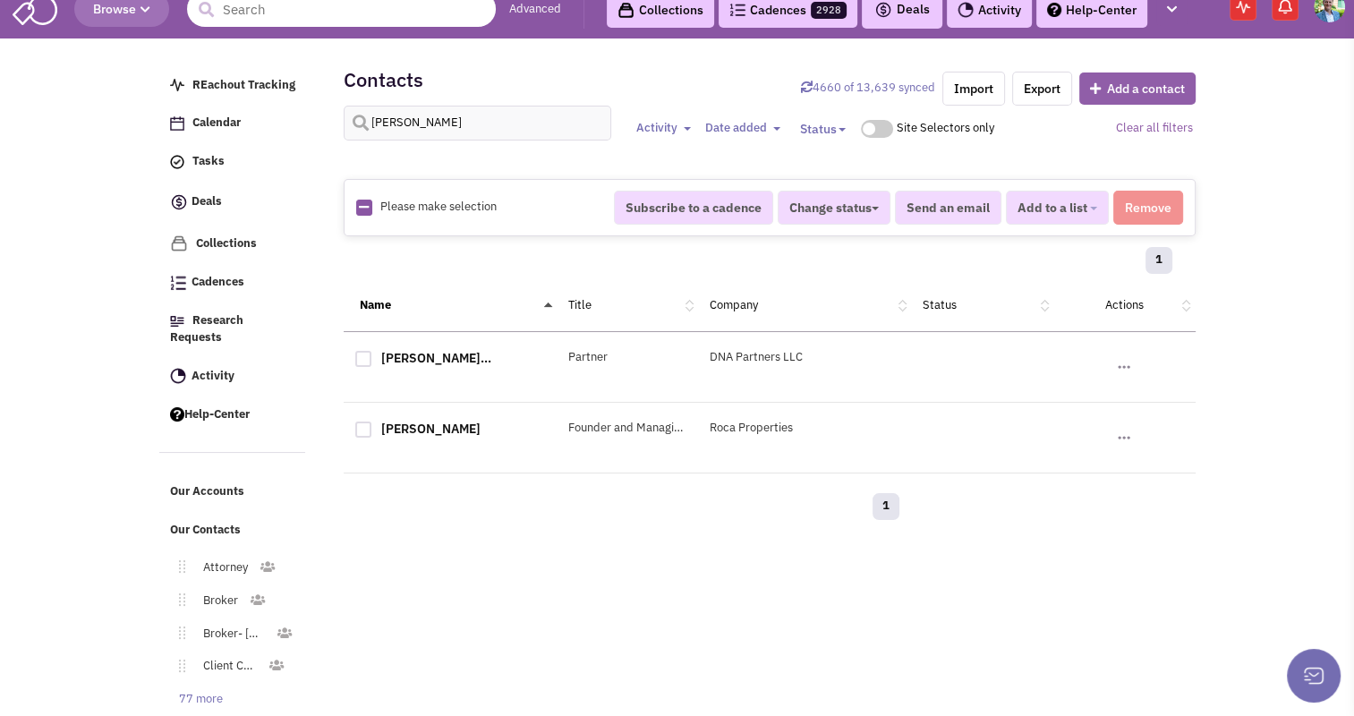
click at [1117, 86] on button "Add a contact" at bounding box center [1137, 88] width 116 height 32
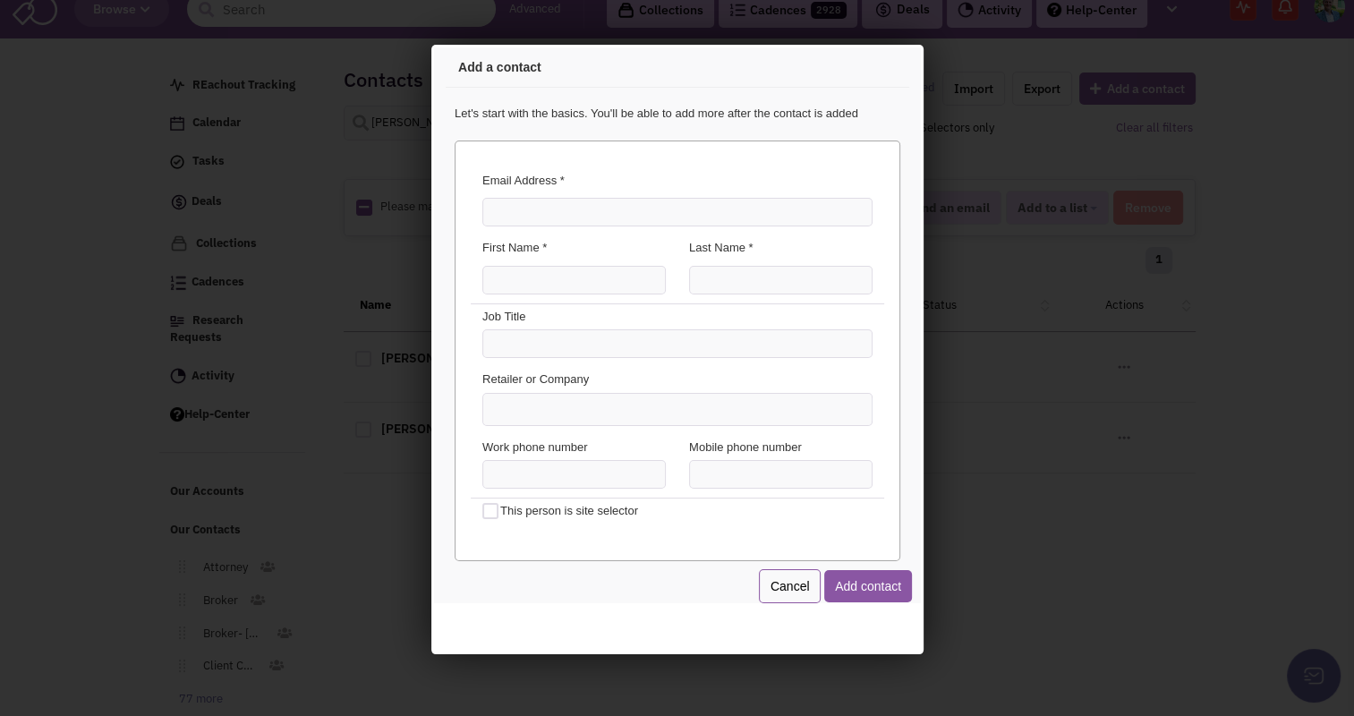
scroll to position [0, 0]
click at [597, 195] on input "Email Address *" at bounding box center [674, 209] width 390 height 29
type input "t"
type input "[PERSON_NAME][EMAIL_ADDRESS][PERSON_NAME][DOMAIN_NAME]"
type input "[PERSON_NAME]"
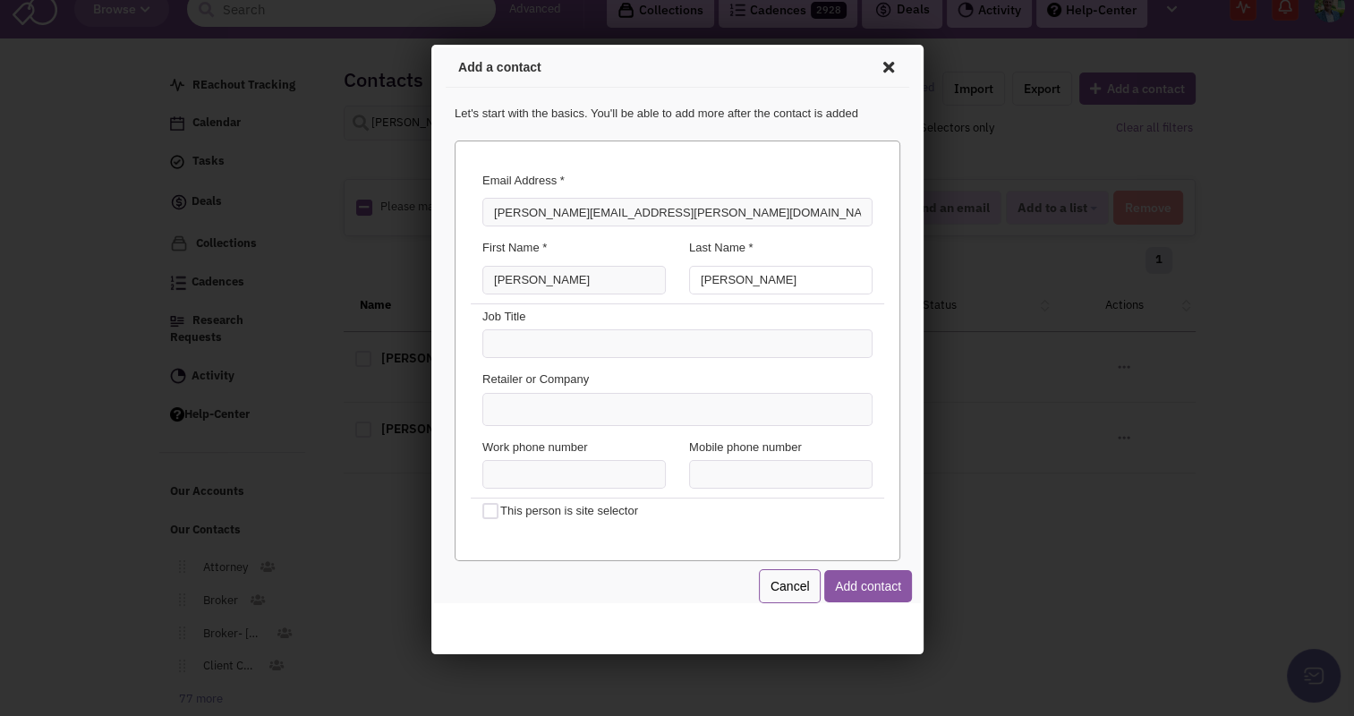
type input "[PERSON_NAME]"
type input "Senior Vice President"
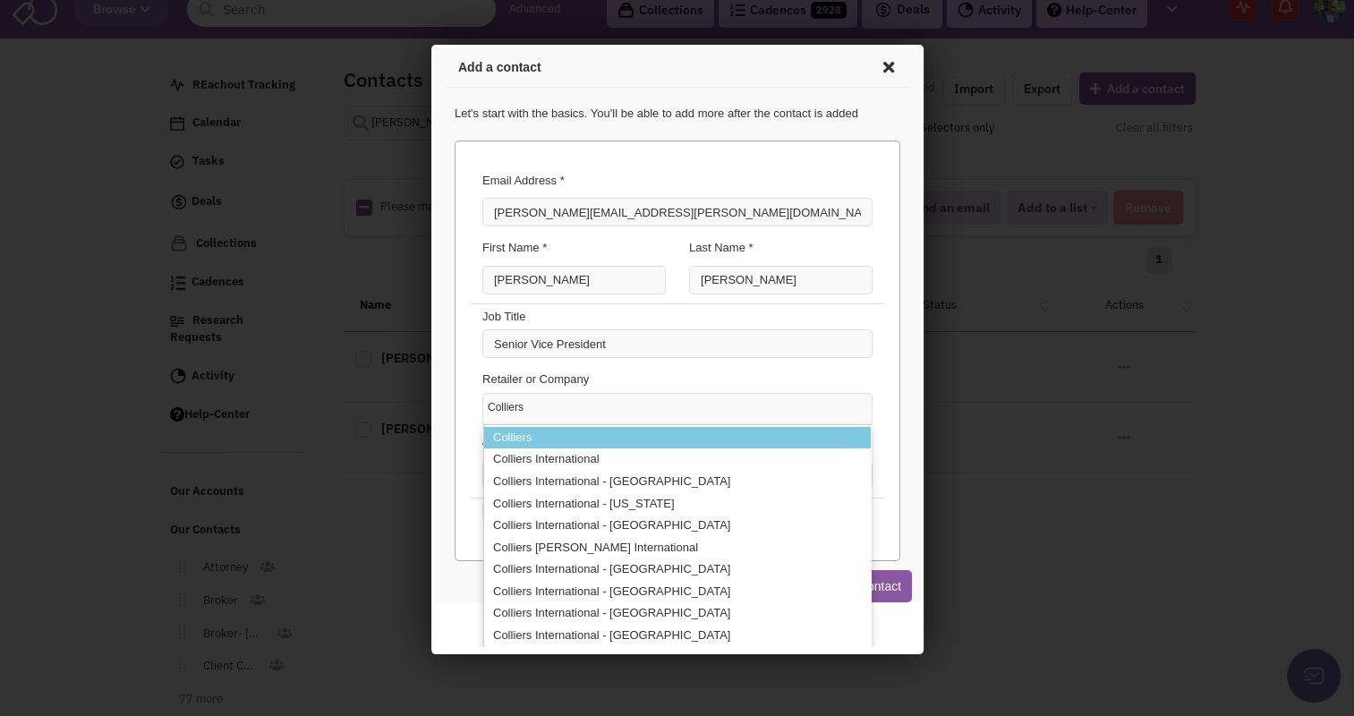
type input "Colliers"
click at [524, 439] on li "Colliers" at bounding box center [674, 435] width 387 height 22
click at [430, 45] on select "Colliers Colliers Colliers International Colliers International - [GEOGRAPHIC_D…" at bounding box center [430, 45] width 0 height 0
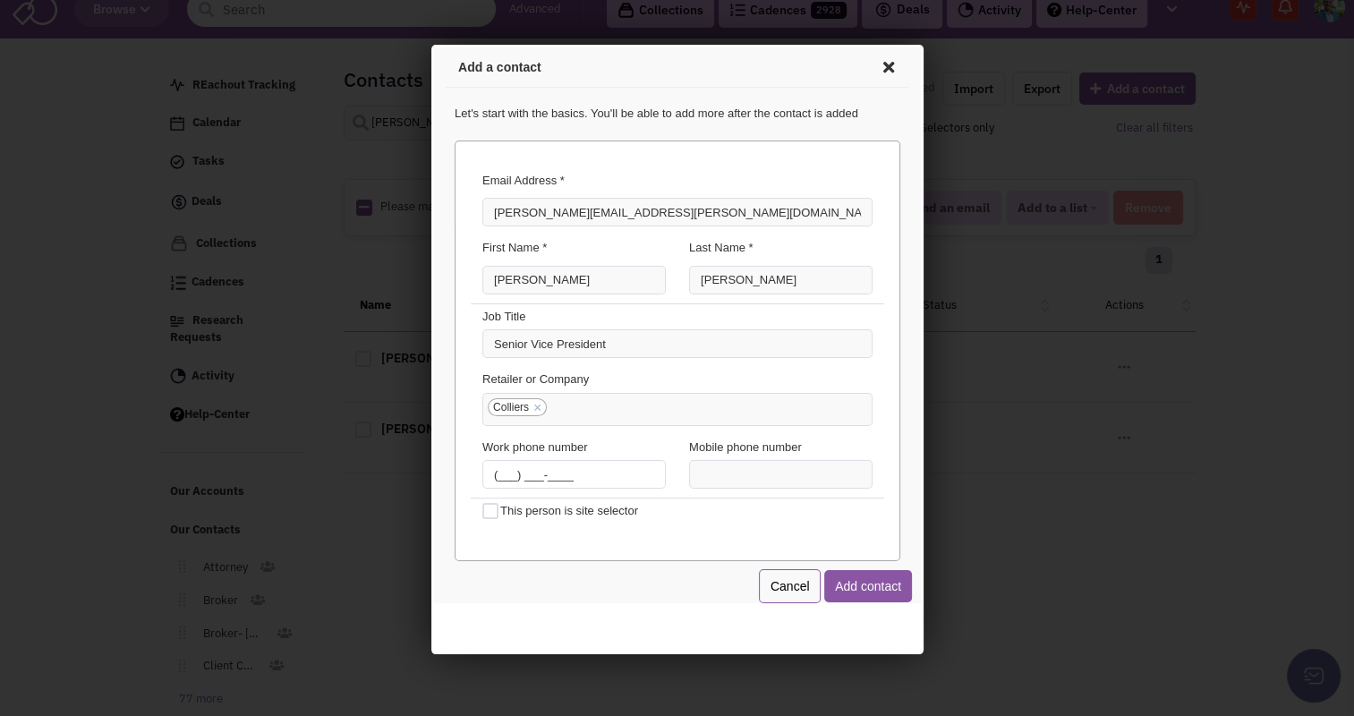
click at [554, 463] on input "(___) ___-____" at bounding box center [570, 471] width 183 height 29
click at [492, 467] on input "(___) ___-____" at bounding box center [570, 471] width 183 height 29
type input "[PHONE_NUMBER]"
click at [692, 470] on input "(___) ___-____" at bounding box center [777, 471] width 183 height 29
type input "[PHONE_NUMBER]"
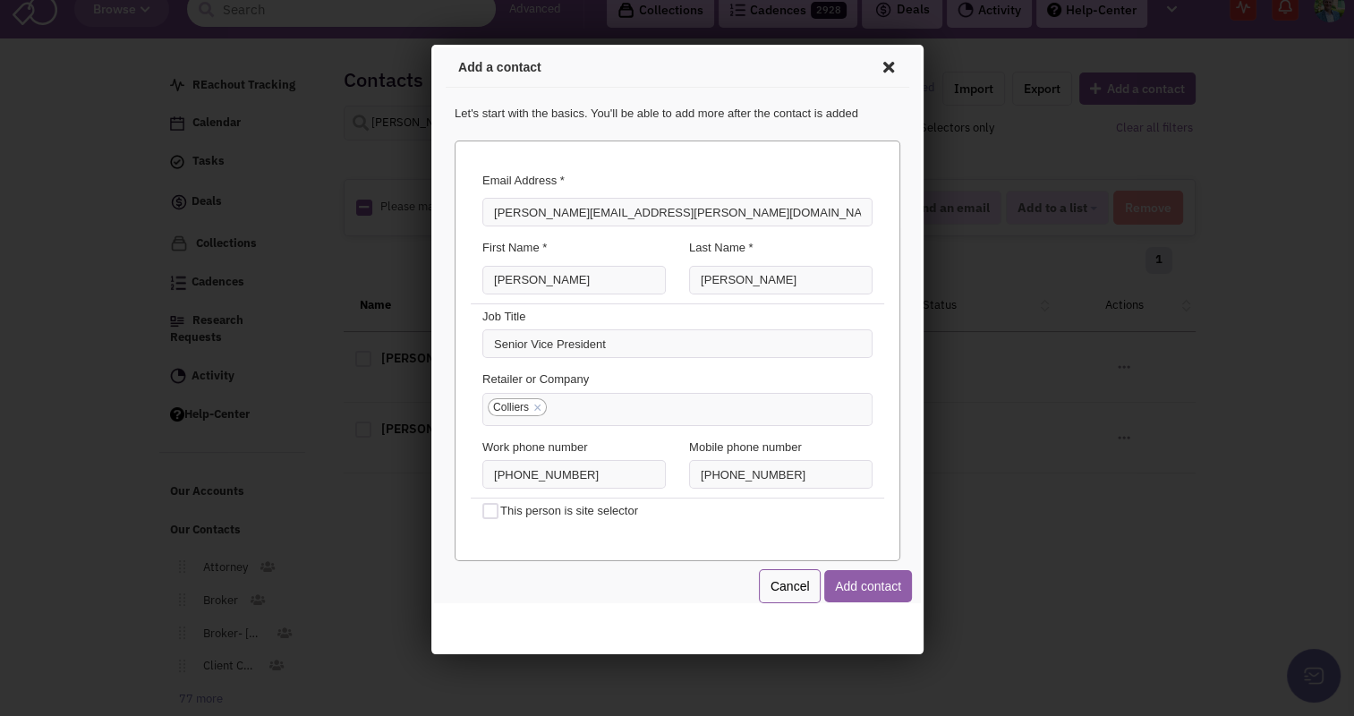
click at [855, 581] on button "Add contact" at bounding box center [865, 583] width 88 height 32
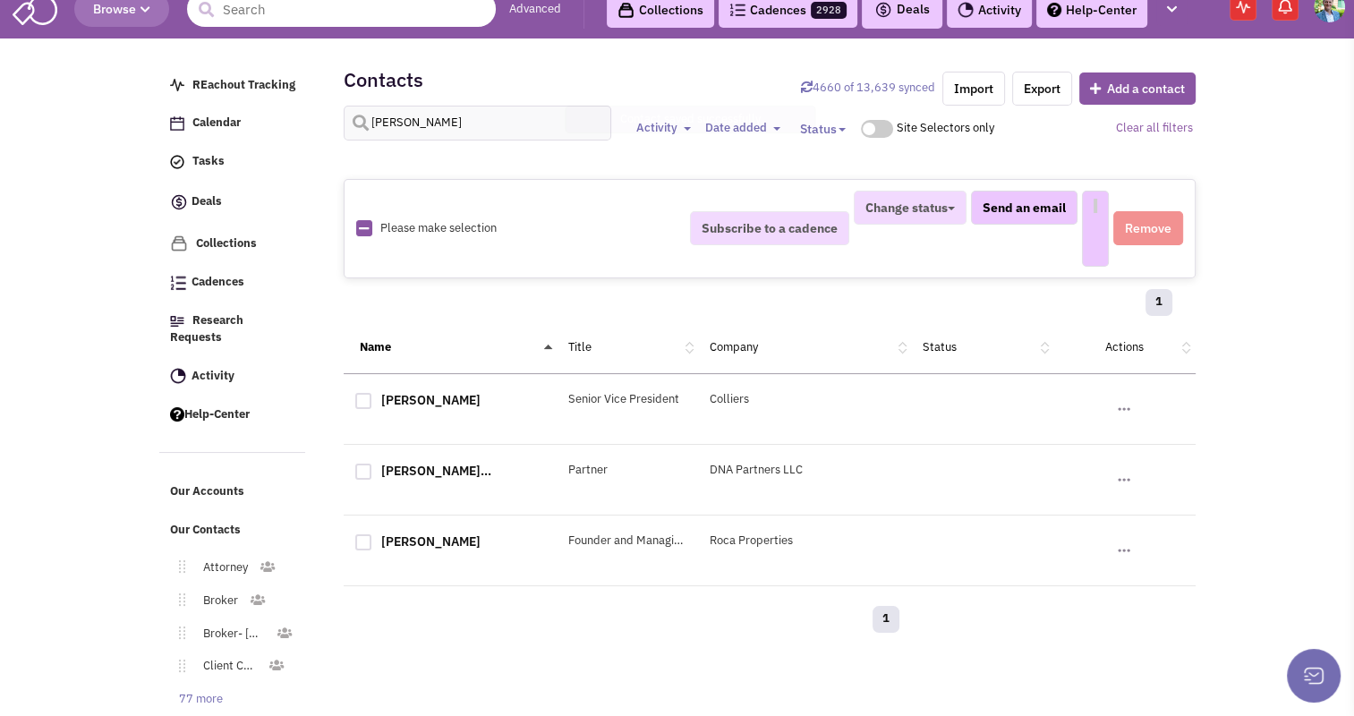
select select
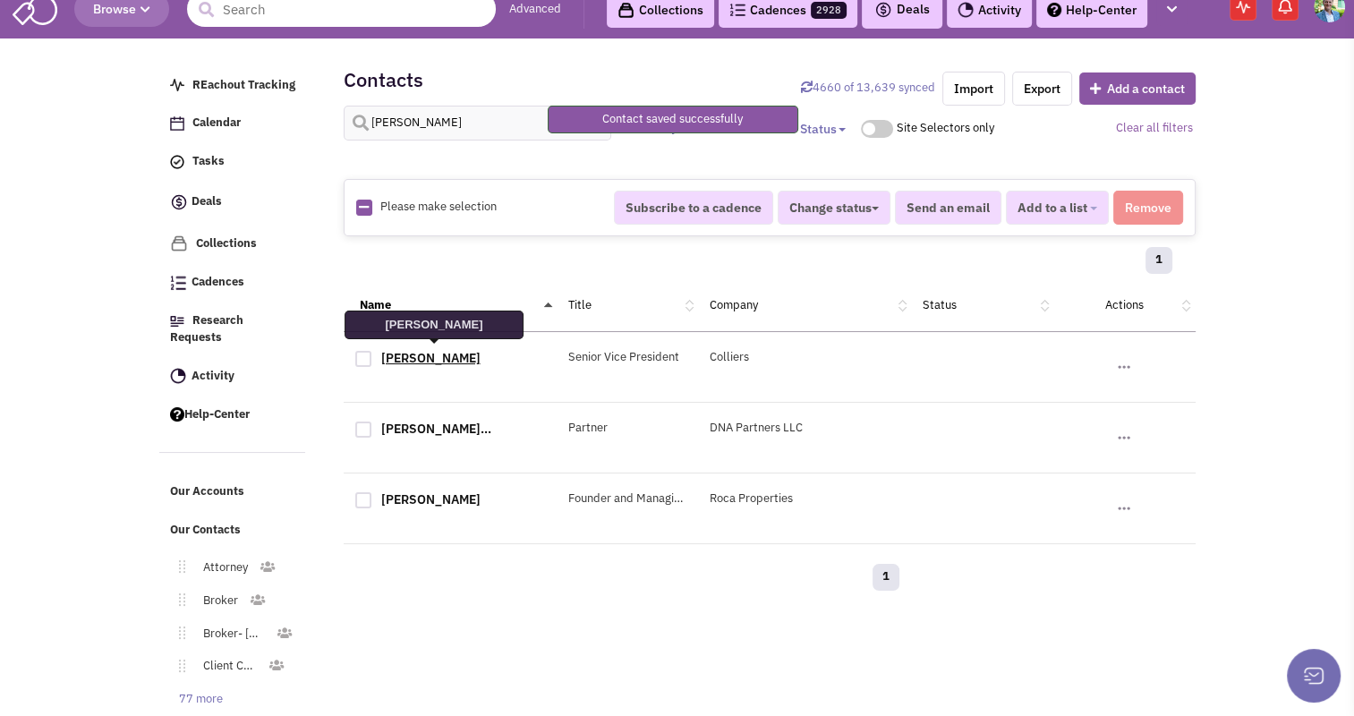
click at [462, 351] on link "[PERSON_NAME]" at bounding box center [430, 358] width 99 height 16
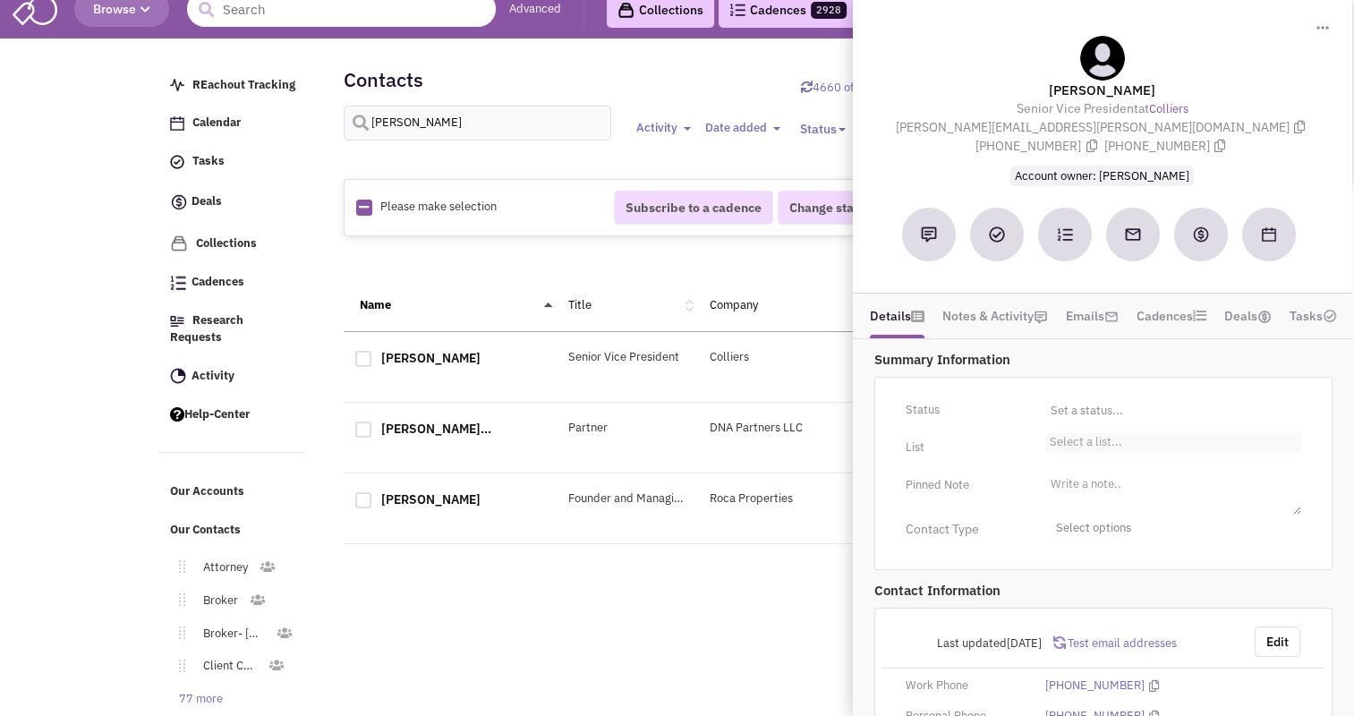
click at [1070, 433] on li "Select a list..." at bounding box center [1083, 439] width 77 height 13
click at [0, 0] on select "Select a list..." at bounding box center [0, 0] width 0 height 0
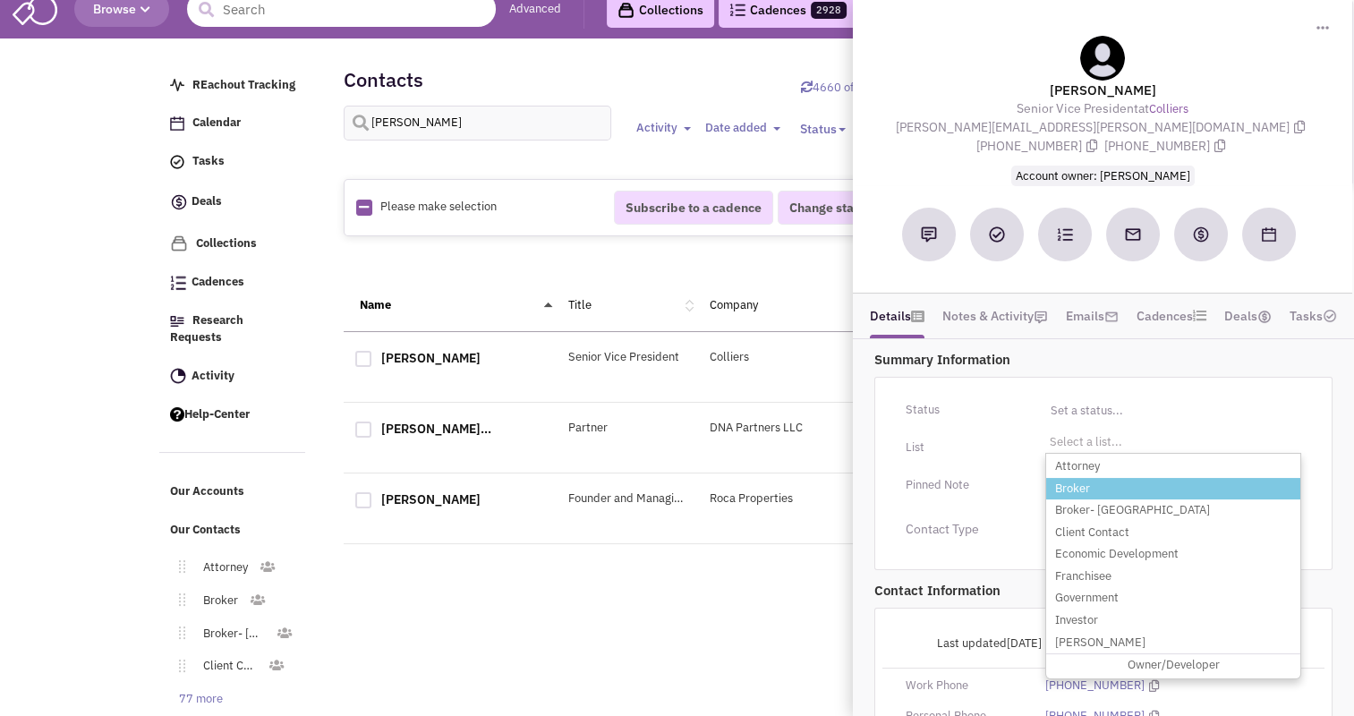
click at [1063, 478] on li "Broker" at bounding box center [1173, 489] width 254 height 22
click at [0, 0] on select "Select a list..." at bounding box center [0, 0] width 0 height 0
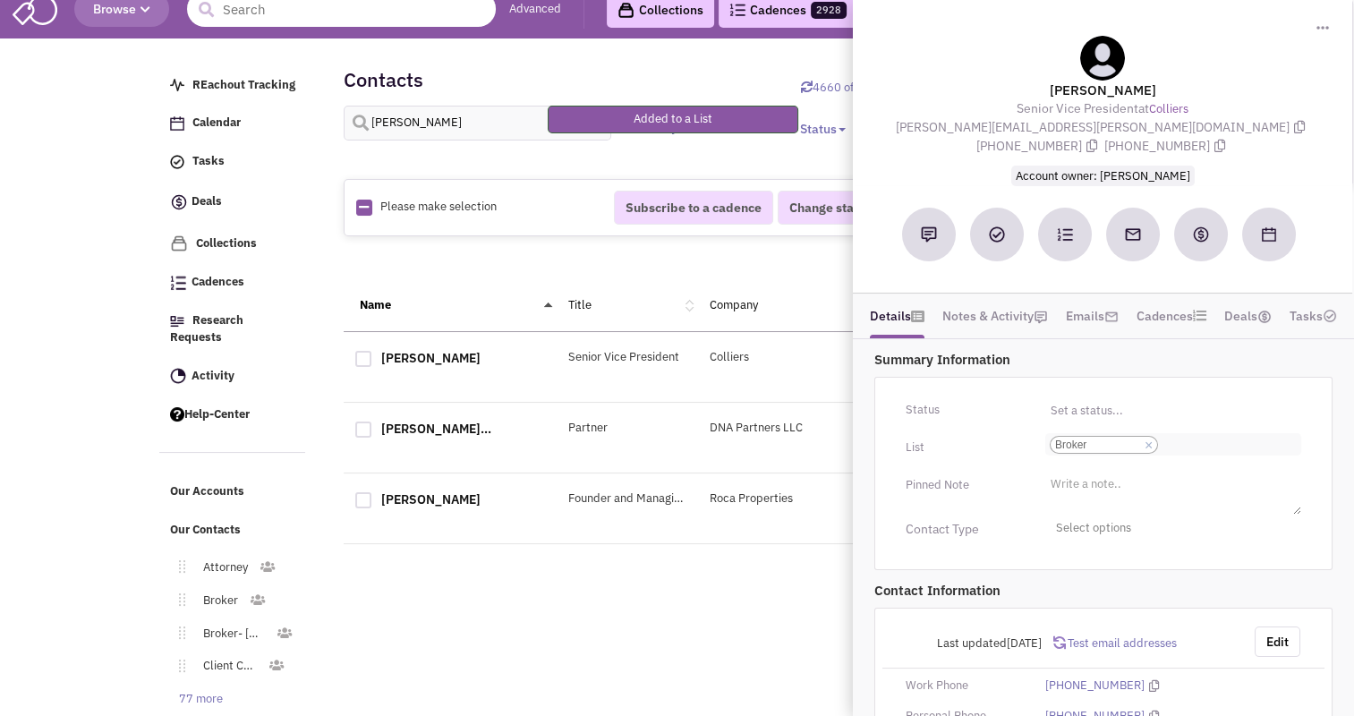
click at [1198, 436] on input "Select a list... Broker Select a list... × Broker" at bounding box center [1182, 445] width 39 height 18
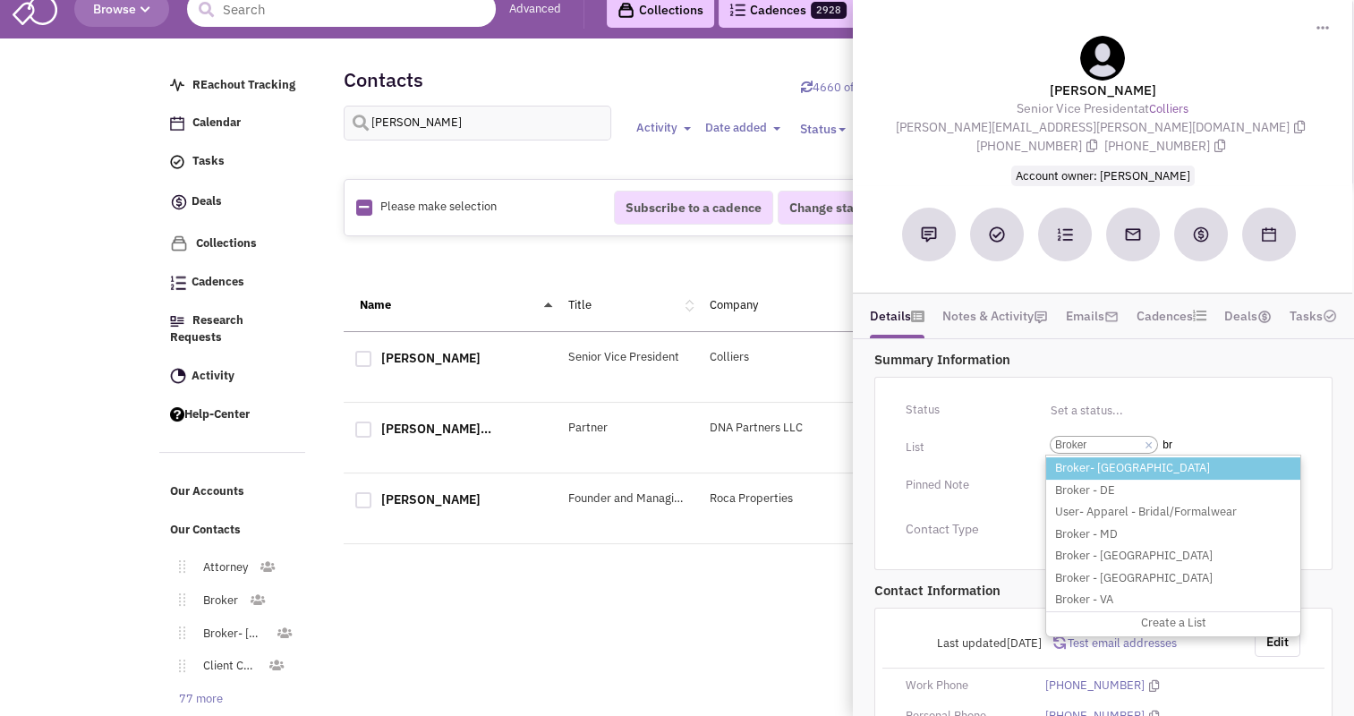
type input "br"
click at [1073, 457] on li "Broker- [GEOGRAPHIC_DATA]" at bounding box center [1173, 468] width 254 height 22
click at [0, 0] on select "Select a list... Broker" at bounding box center [0, 0] width 0 height 0
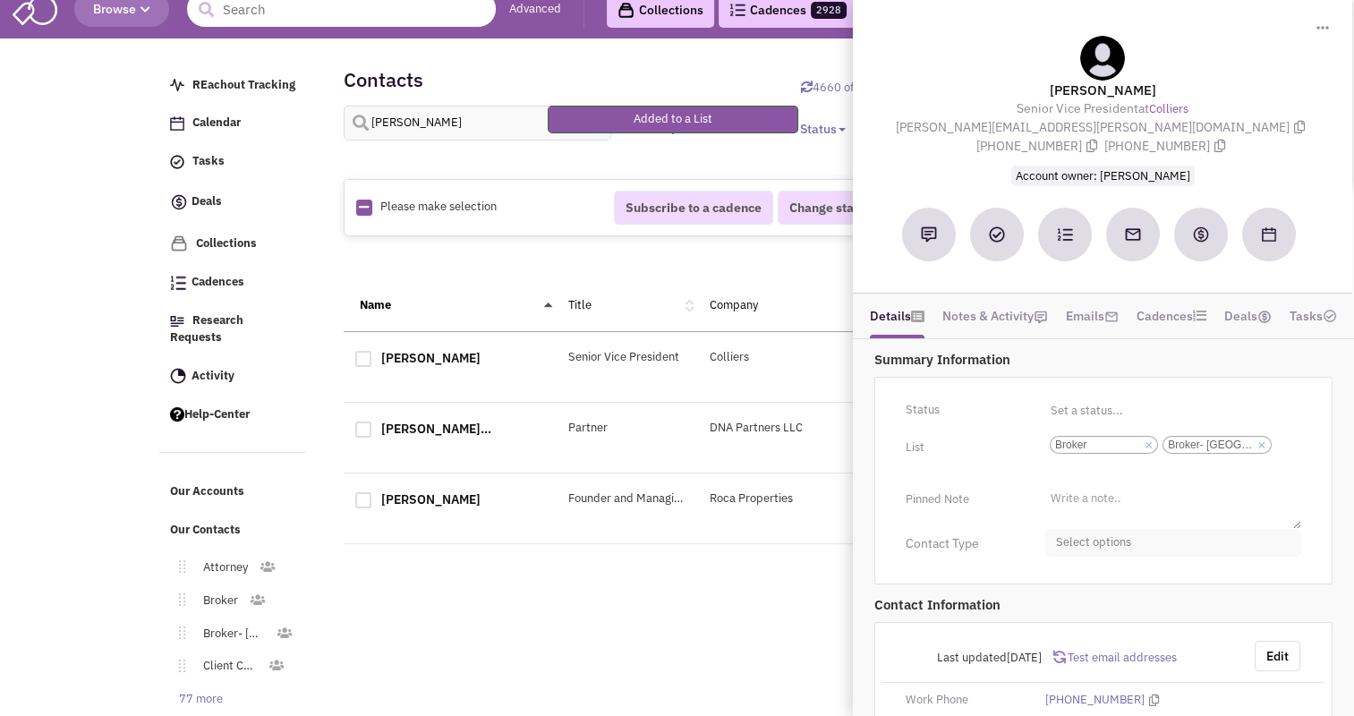
click at [1078, 529] on span "Select options" at bounding box center [1173, 543] width 256 height 28
click at [1063, 606] on div at bounding box center [1063, 614] width 16 height 16
checkbox input "true"
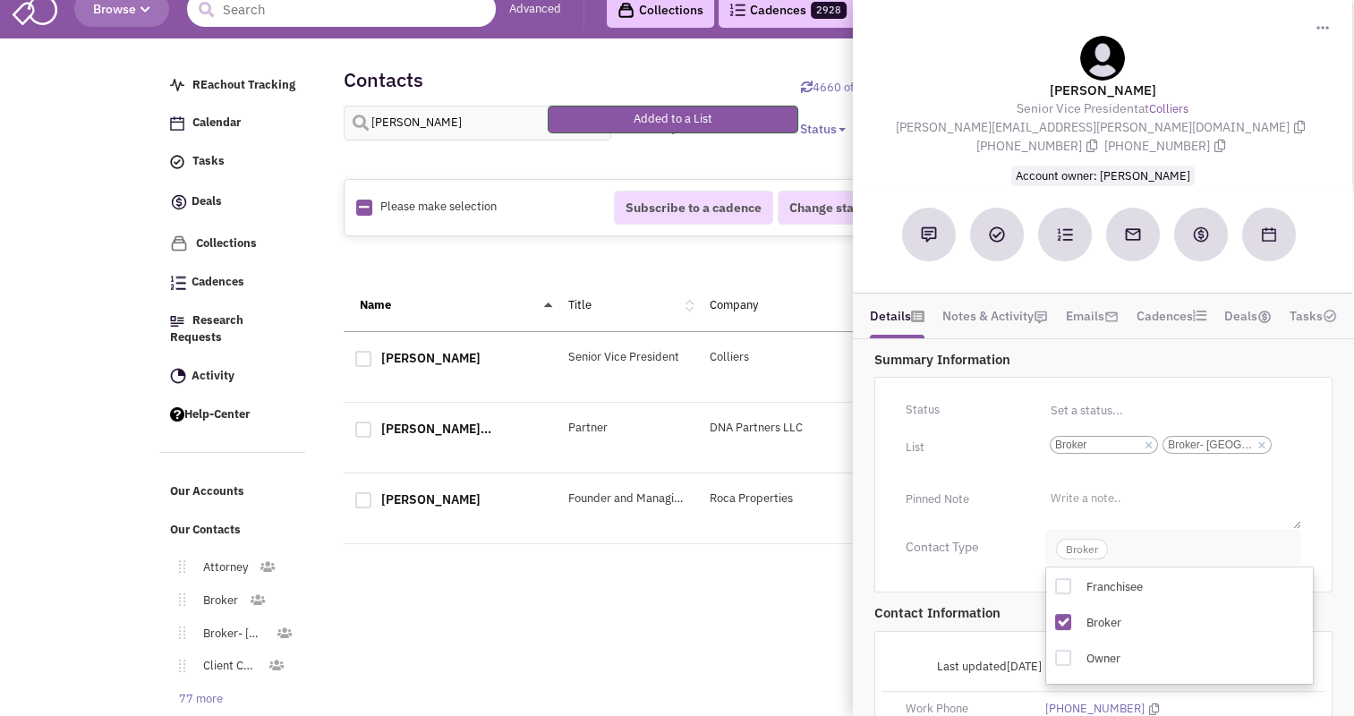
click at [1095, 539] on span "Broker" at bounding box center [1082, 549] width 52 height 21
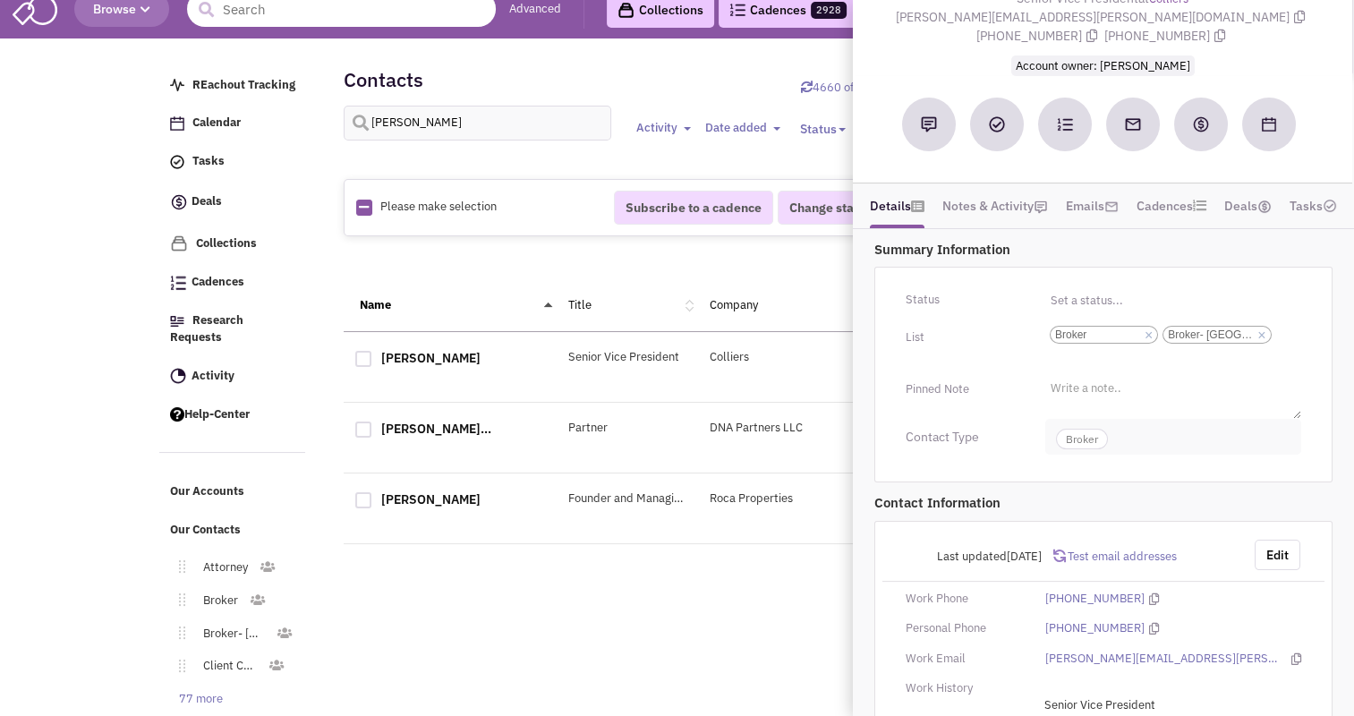
scroll to position [199, 0]
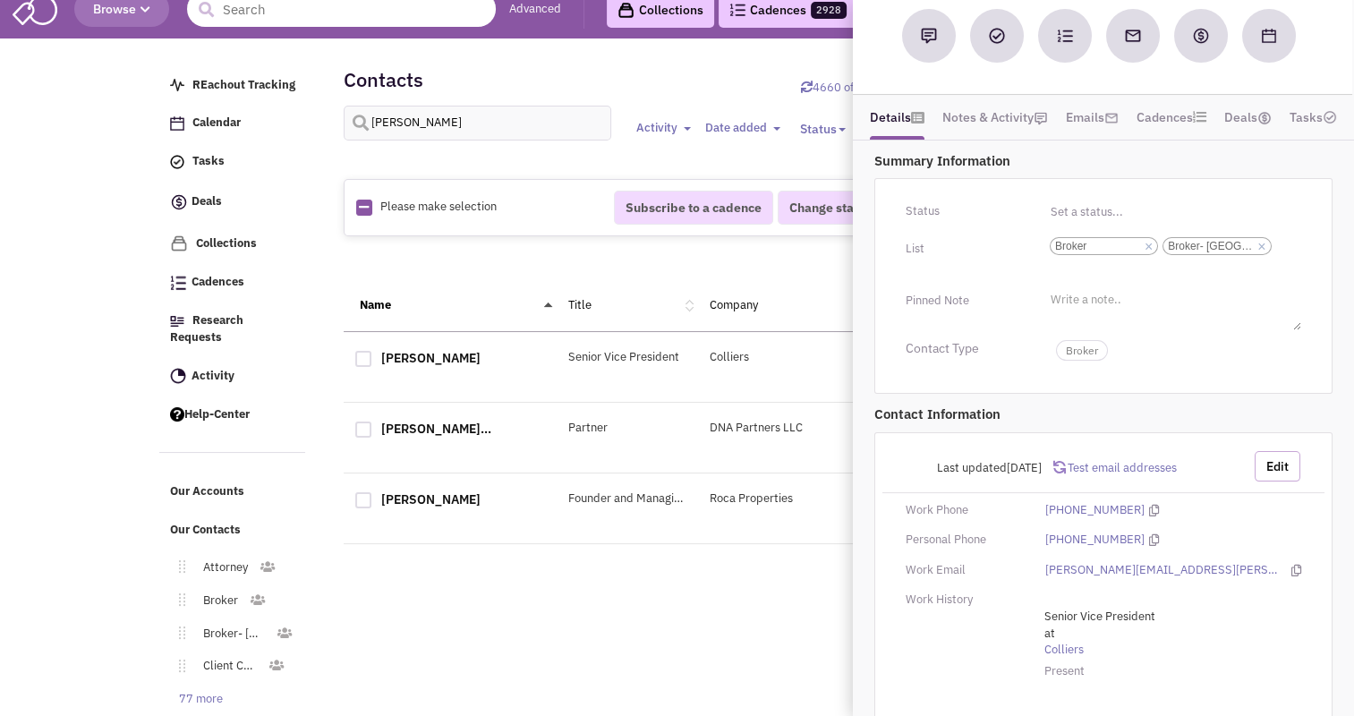
click at [1278, 451] on button "Edit" at bounding box center [1278, 466] width 46 height 30
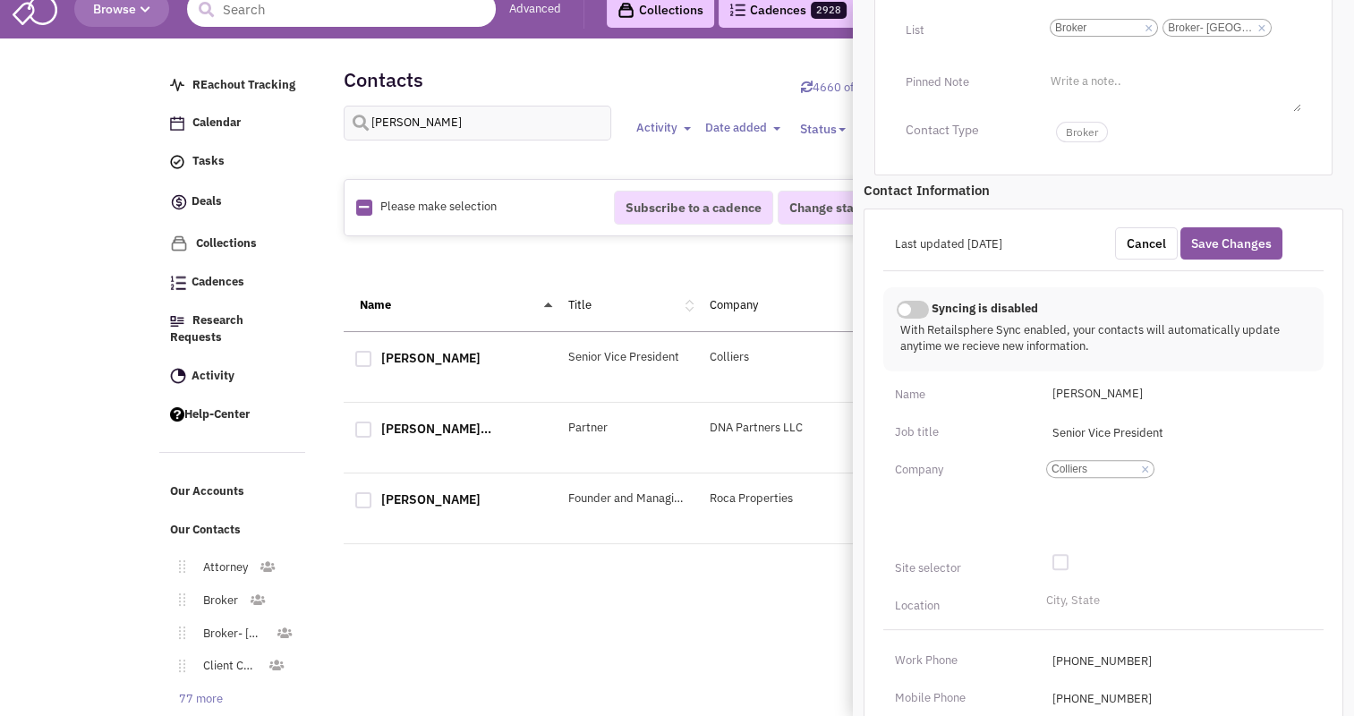
scroll to position [474, 0]
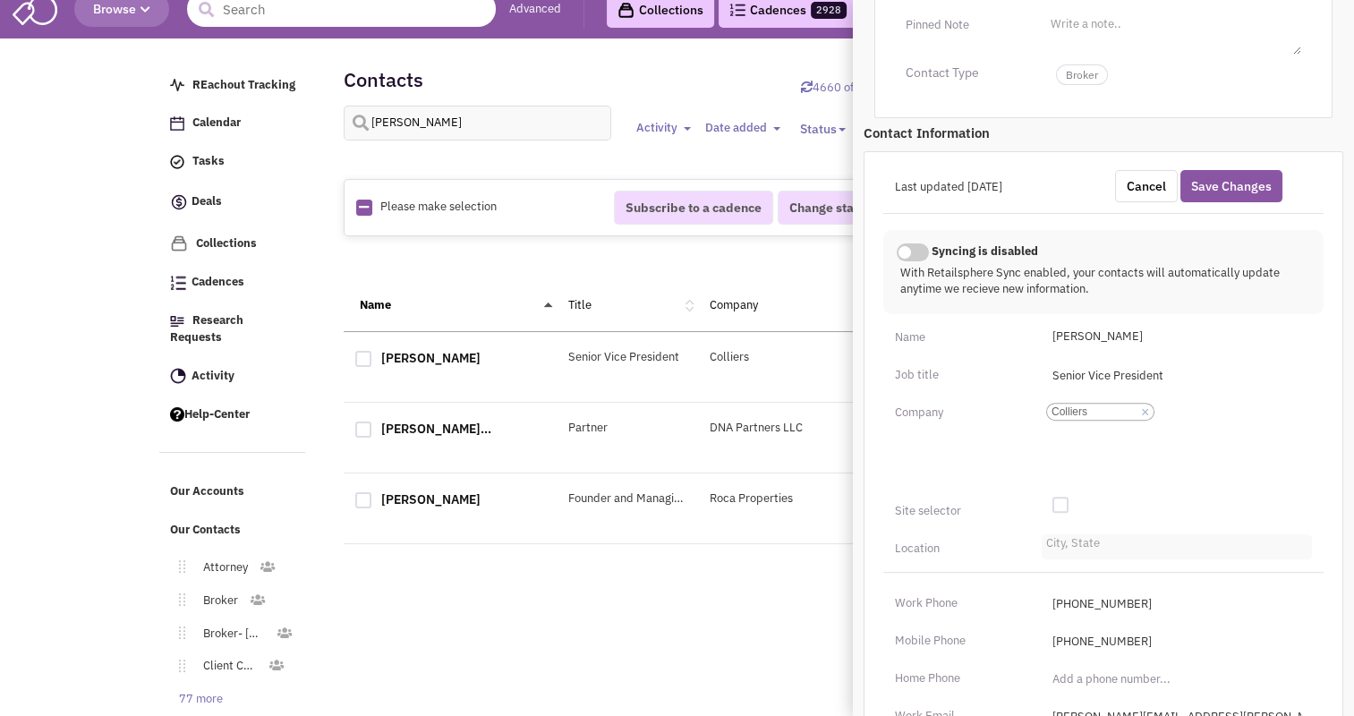
click at [1064, 534] on li "City, State" at bounding box center [1071, 540] width 58 height 13
click at [0, 0] on select "City, State" at bounding box center [0, 0] width 0 height 0
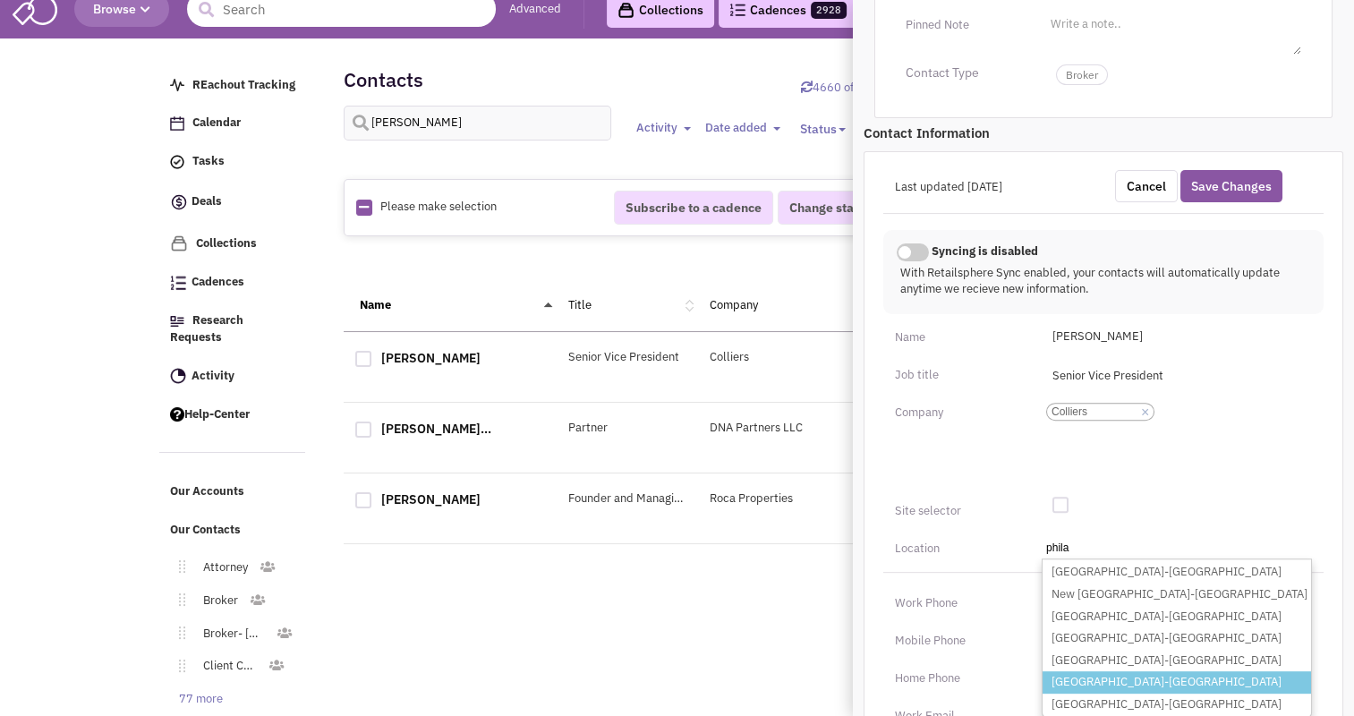
type input "phila"
click at [1120, 671] on li "[GEOGRAPHIC_DATA]-[GEOGRAPHIC_DATA]" at bounding box center [1177, 682] width 268 height 22
click at [0, 0] on select "City, State phila [GEOGRAPHIC_DATA]-[GEOGRAPHIC_DATA] [GEOGRAPHIC_DATA]-[GEOGRA…" at bounding box center [0, 0] width 0 height 0
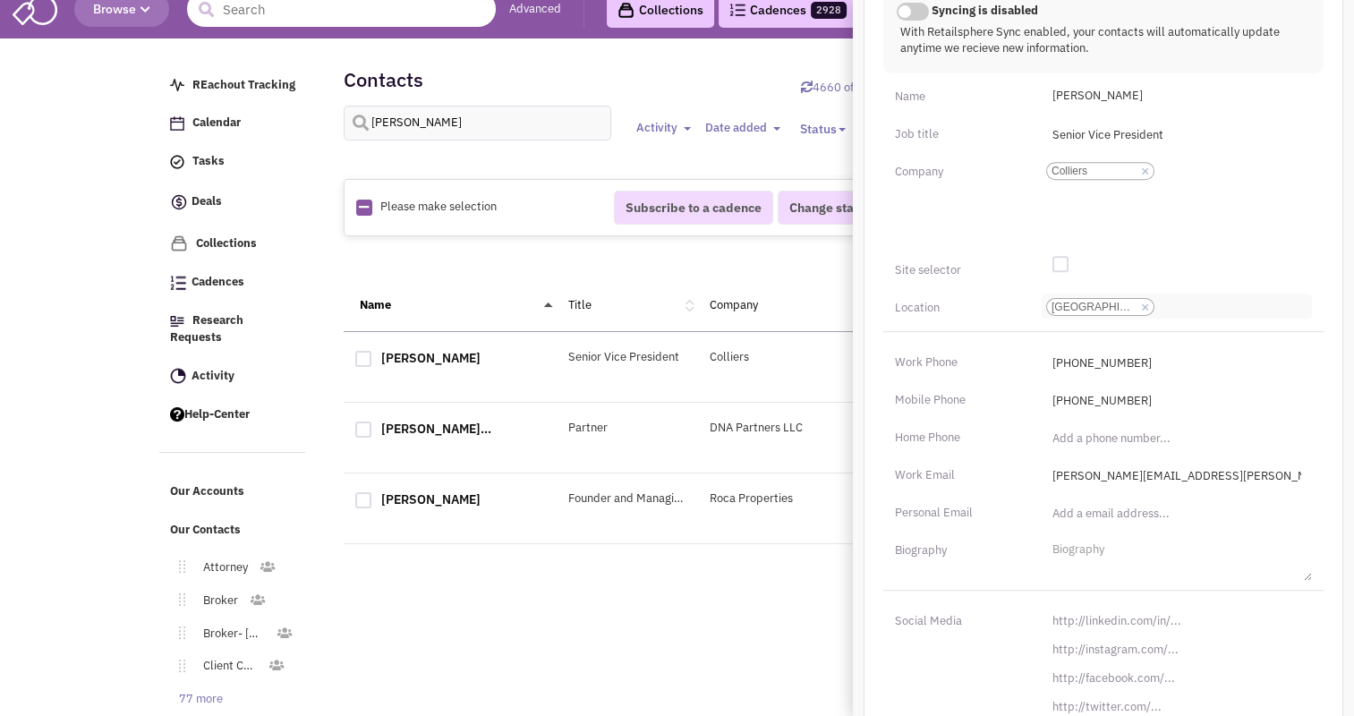
scroll to position [759, 0]
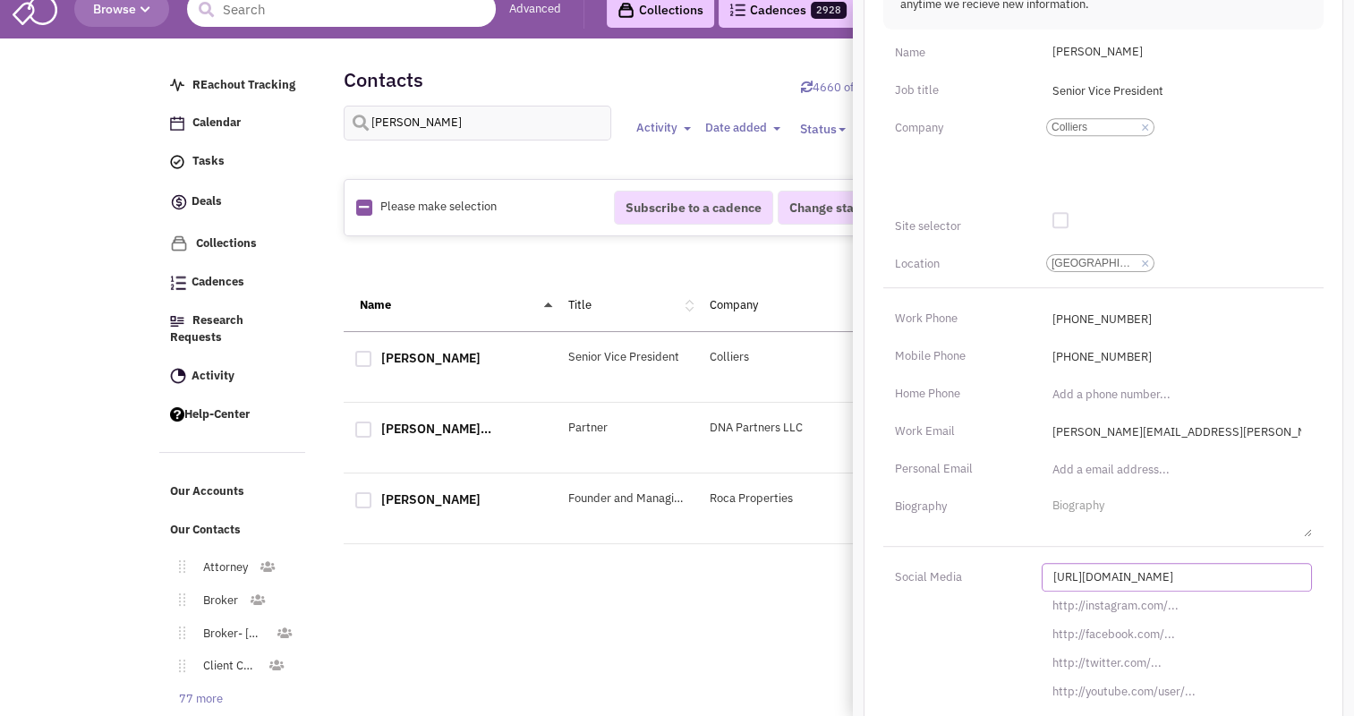
click at [1108, 563] on input "[URL][DOMAIN_NAME]" at bounding box center [1177, 577] width 270 height 29
paste input "s://[DOMAIN_NAME][URL][PERSON_NAME]"
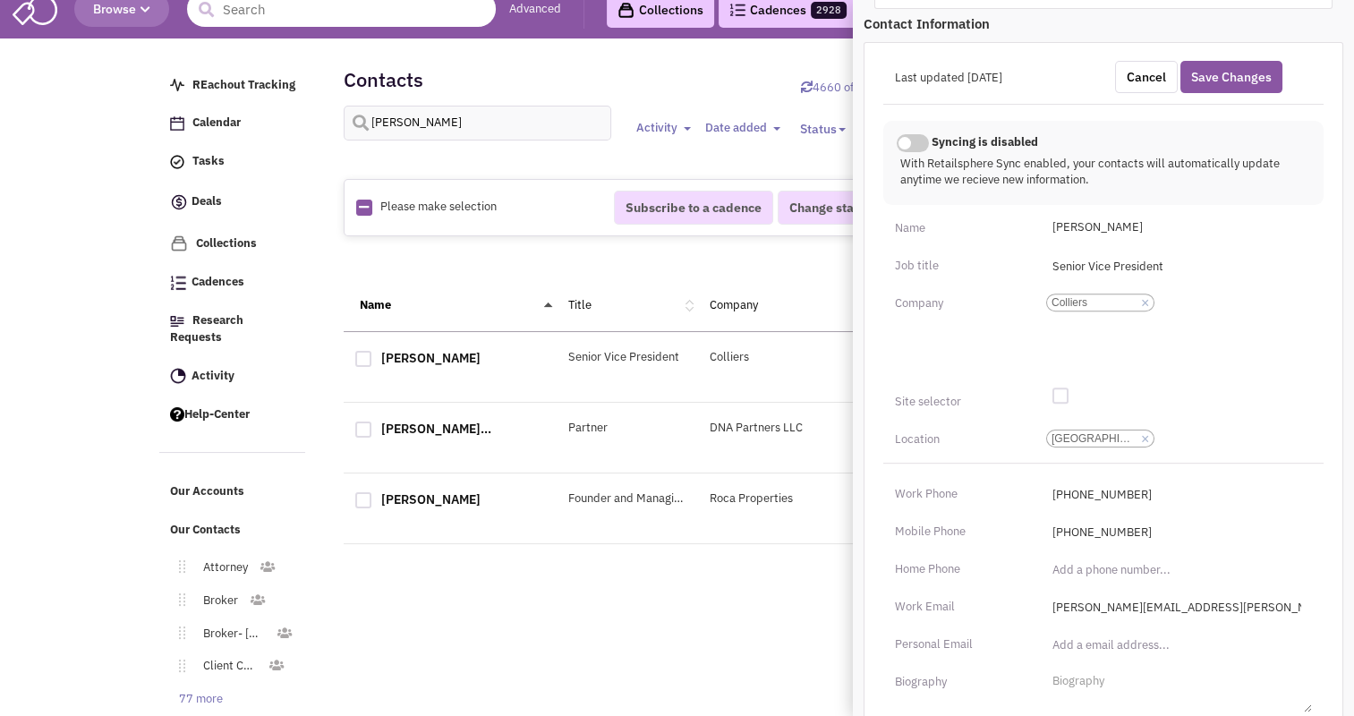
scroll to position [584, 0]
type input "[URL][DOMAIN_NAME][PERSON_NAME][PERSON_NAME]"
click at [1224, 67] on button "Save Changes" at bounding box center [1231, 77] width 102 height 32
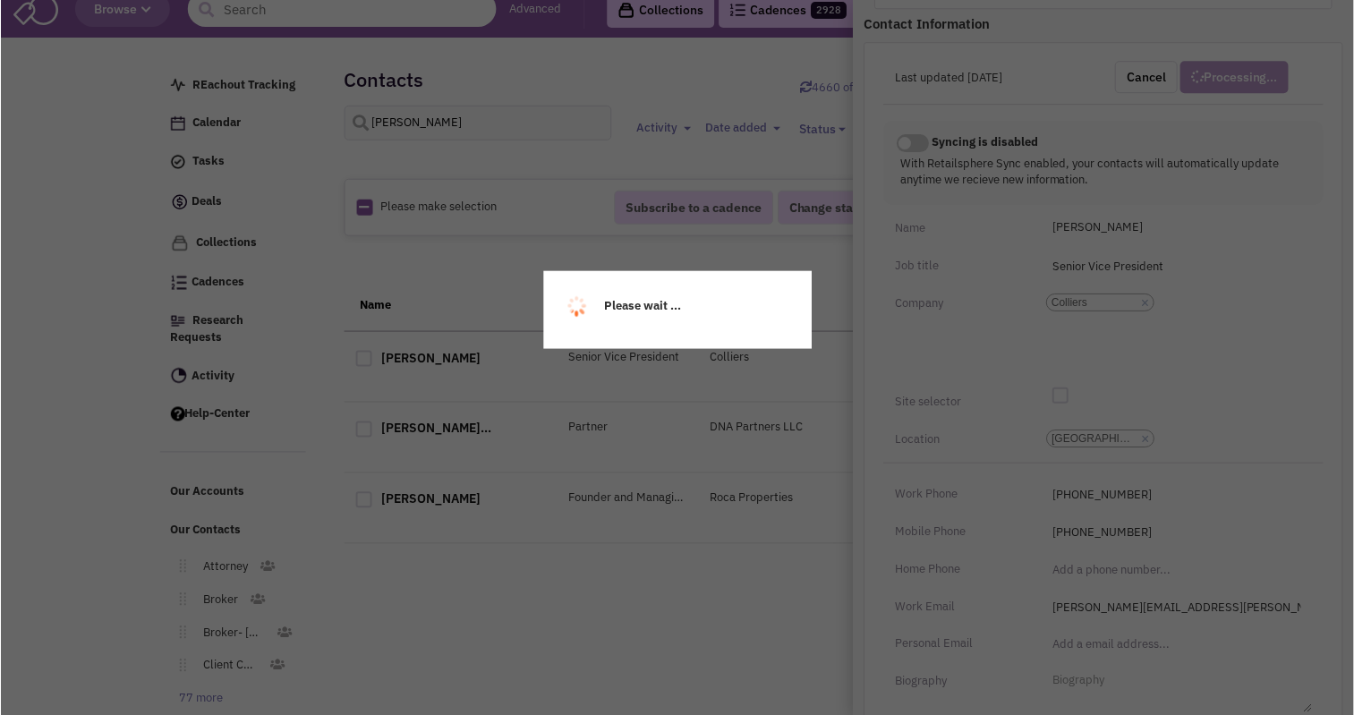
scroll to position [261, 0]
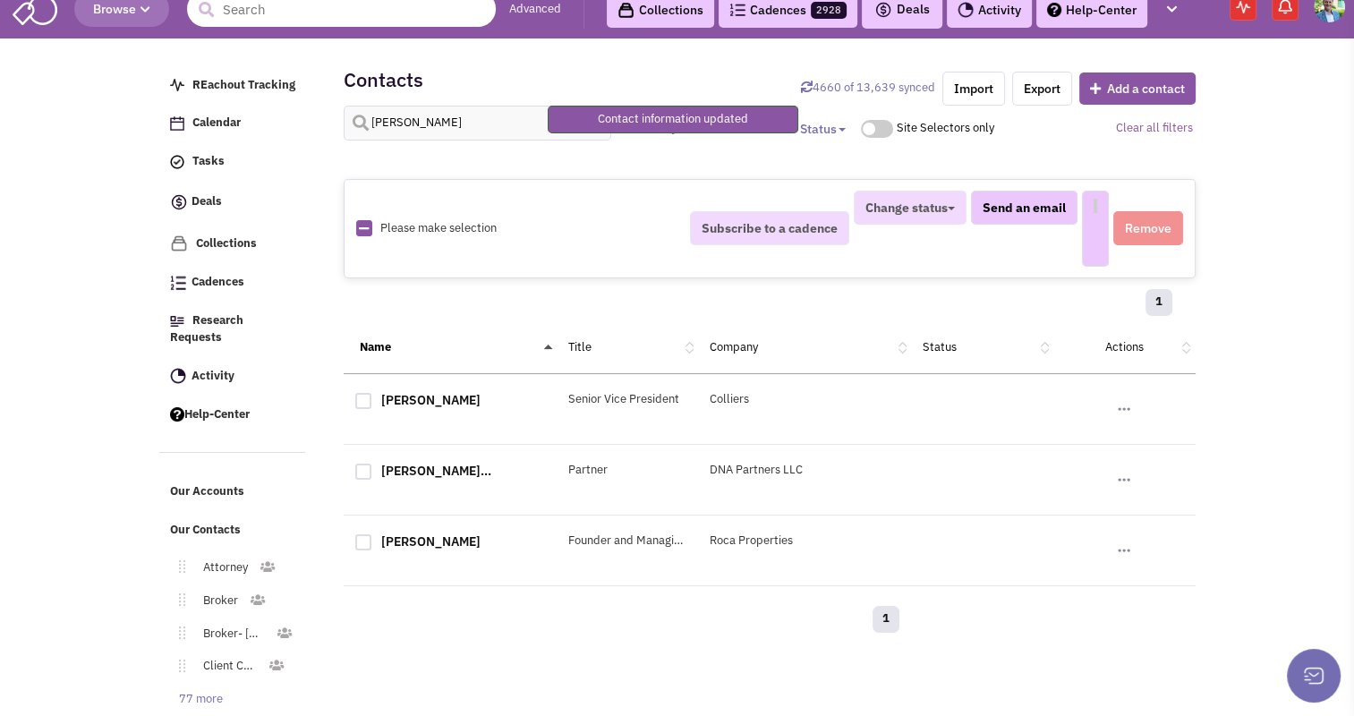
select select
